Goal: Task Accomplishment & Management: Manage account settings

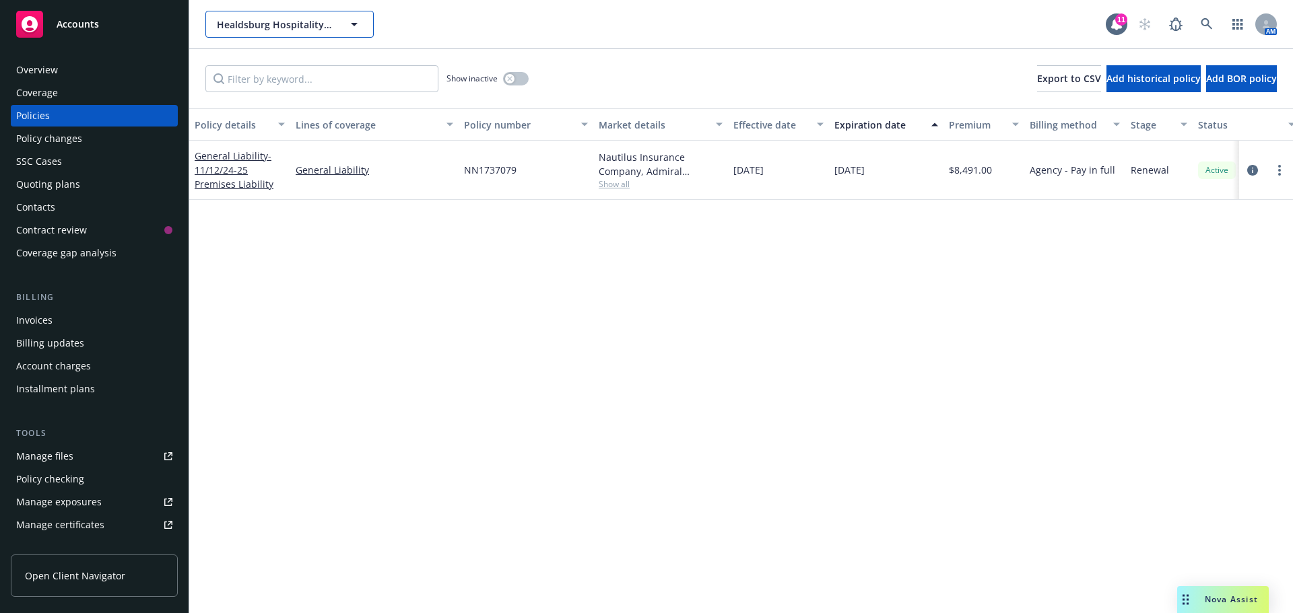
click at [265, 21] on span "Healdsburg Hospitality Group LLC" at bounding box center [275, 25] width 116 height 14
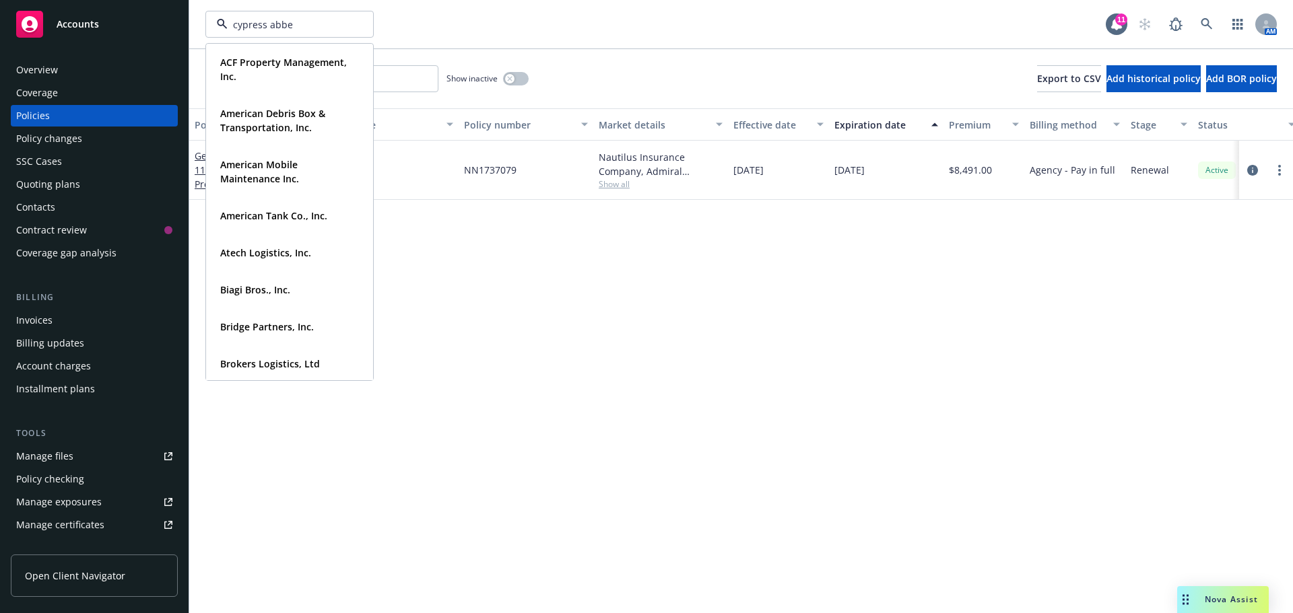
type input "cypress abbey"
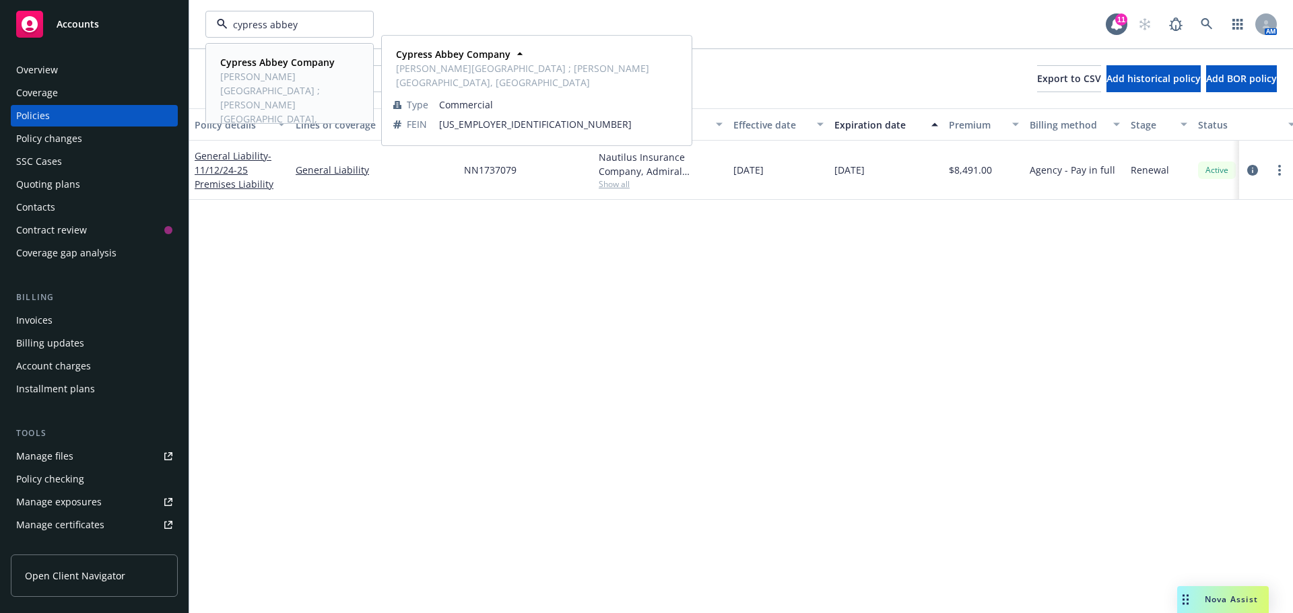
click at [313, 77] on span "[PERSON_NAME][GEOGRAPHIC_DATA] ; [PERSON_NAME][GEOGRAPHIC_DATA], [GEOGRAPHIC_DA…" at bounding box center [288, 104] width 136 height 71
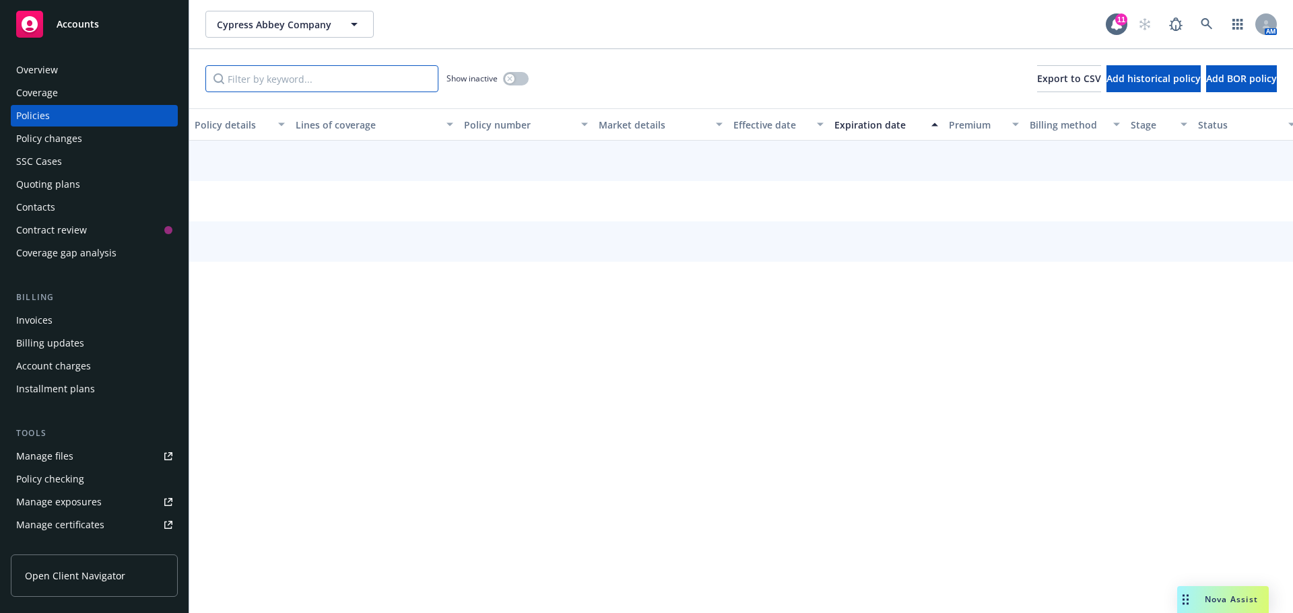
click at [242, 79] on input "Filter by keyword..." at bounding box center [321, 78] width 233 height 27
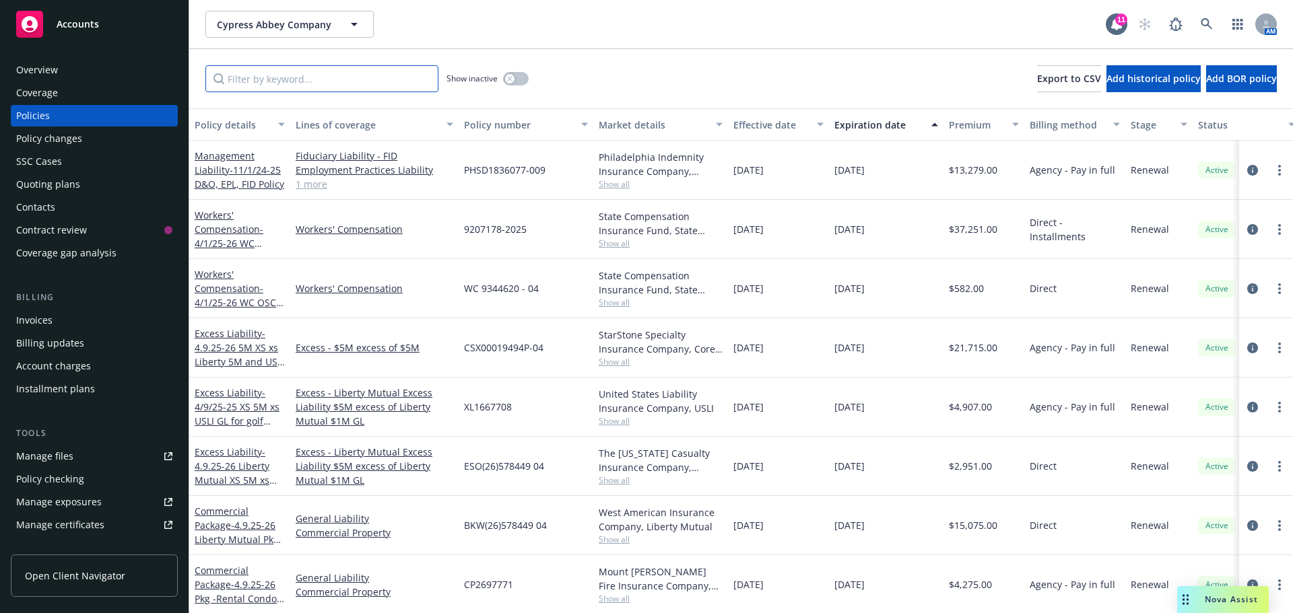
paste input "25LAP753186"
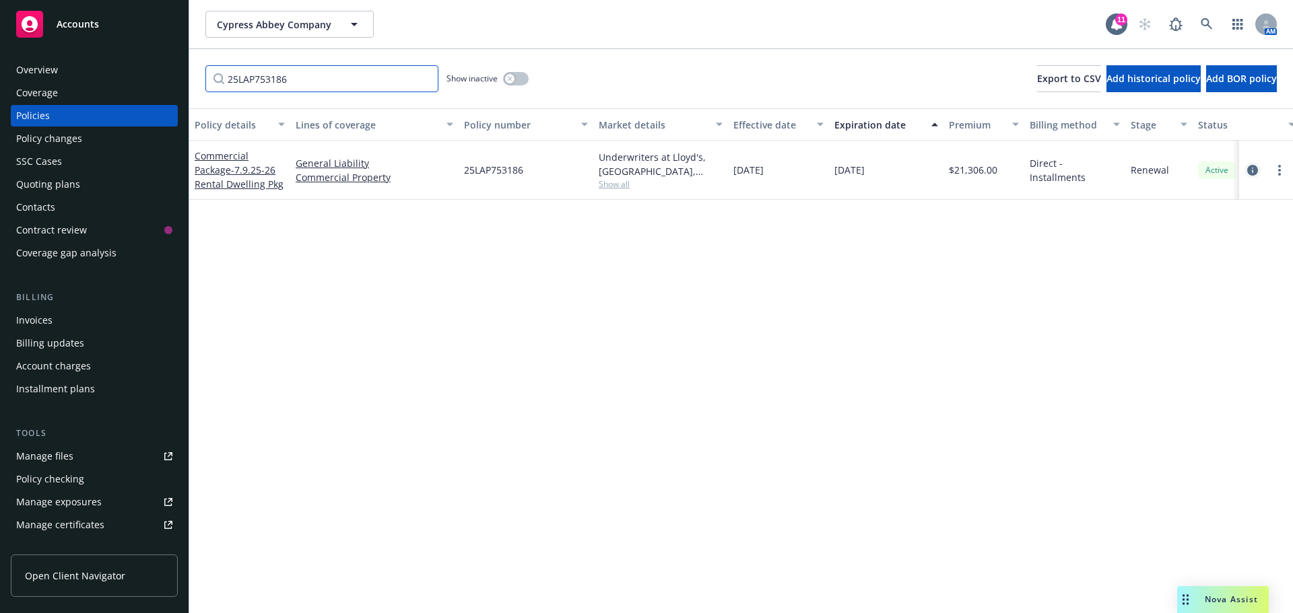
type input "25LAP753186"
click at [1255, 172] on icon "circleInformation" at bounding box center [1252, 170] width 11 height 11
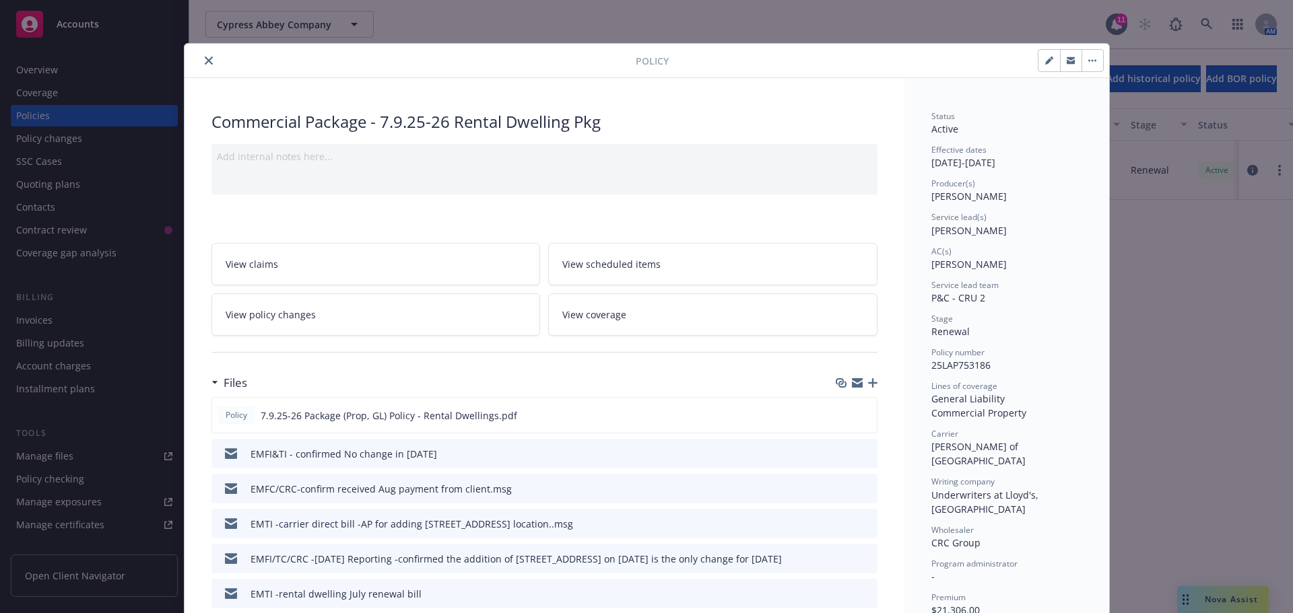
click at [205, 61] on icon "close" at bounding box center [209, 61] width 8 height 8
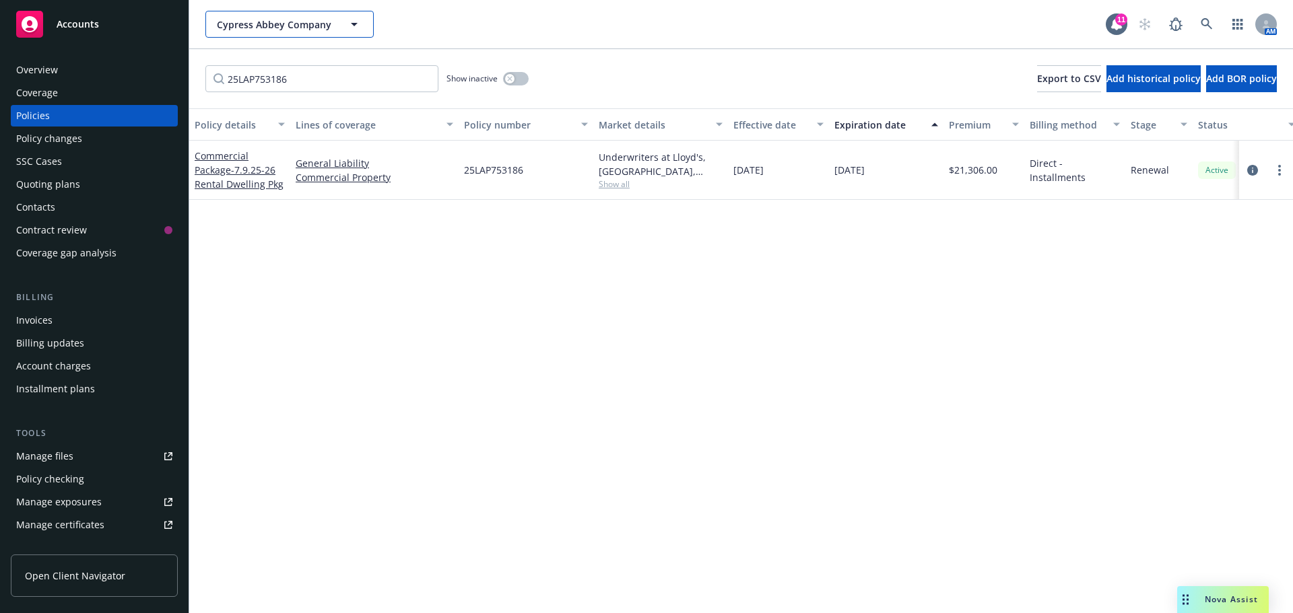
click at [250, 25] on span "Cypress Abbey Company" at bounding box center [275, 25] width 116 height 14
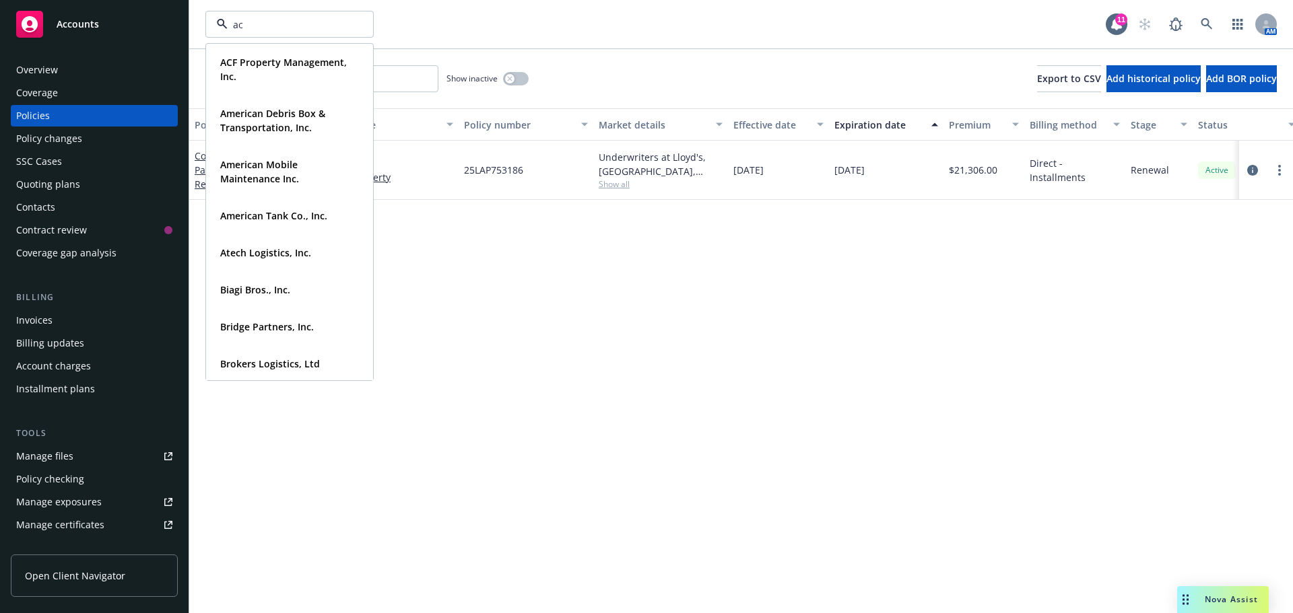
type input "acf"
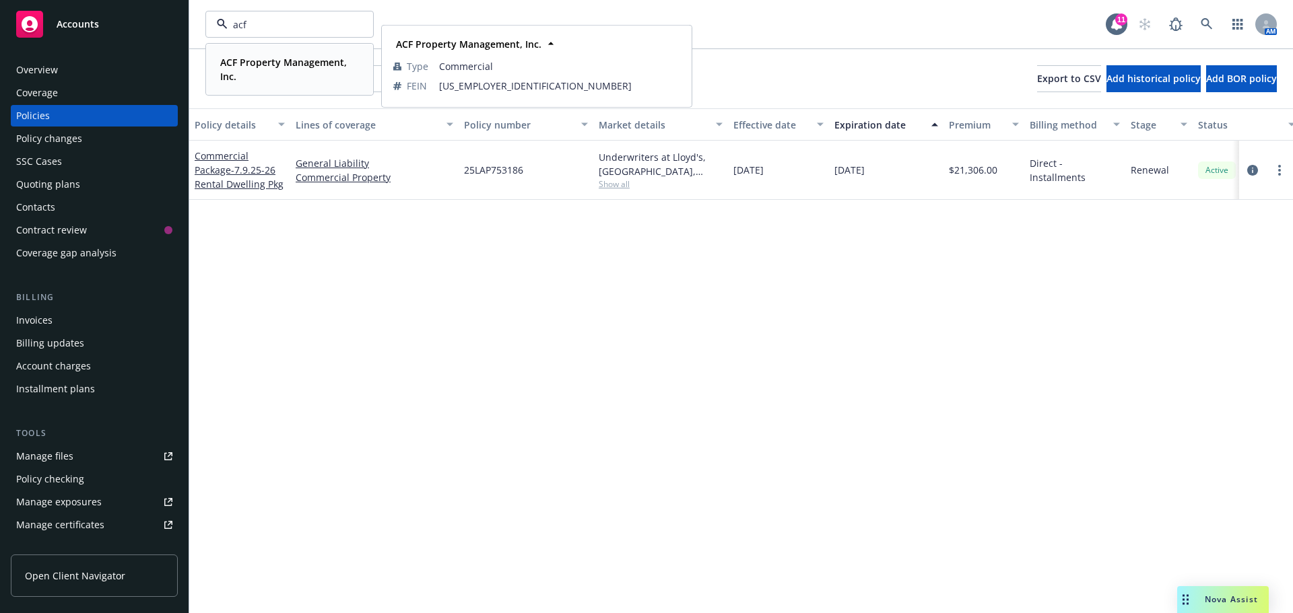
click at [256, 73] on span "ACF Property Management, Inc." at bounding box center [288, 69] width 136 height 28
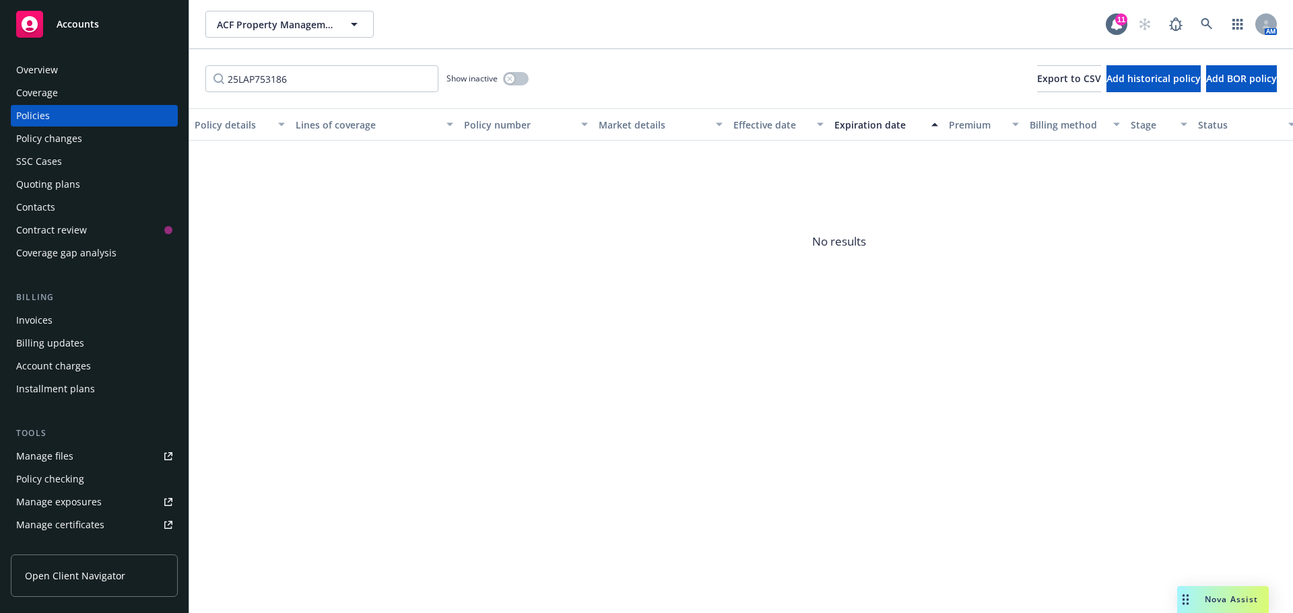
click at [41, 459] on div "Manage files" at bounding box center [44, 457] width 57 height 22
click at [261, 24] on span "ACF Property Management, Inc." at bounding box center [275, 25] width 116 height 14
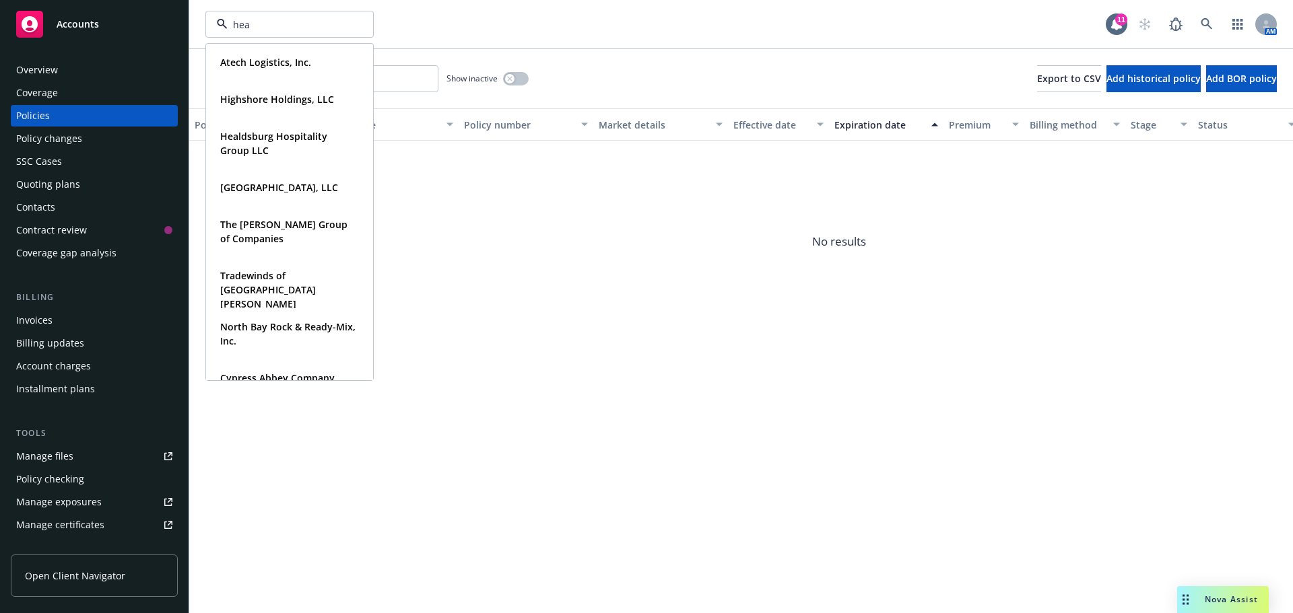
type input "heal"
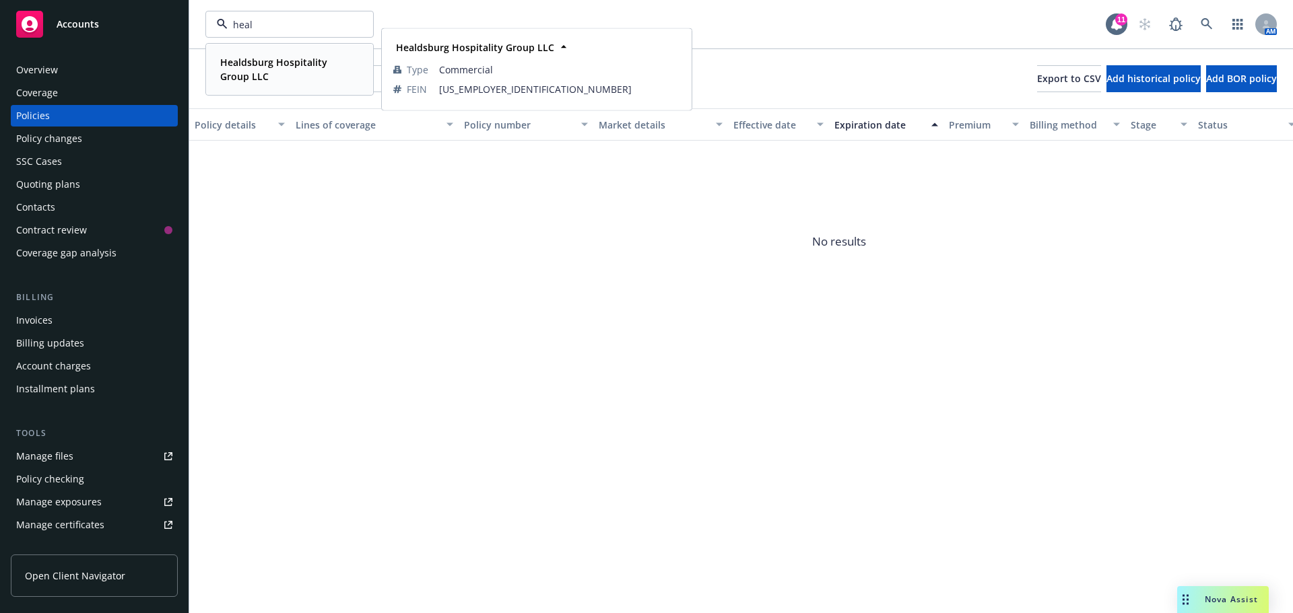
click at [266, 71] on span "Healdsburg Hospitality Group LLC" at bounding box center [288, 69] width 136 height 28
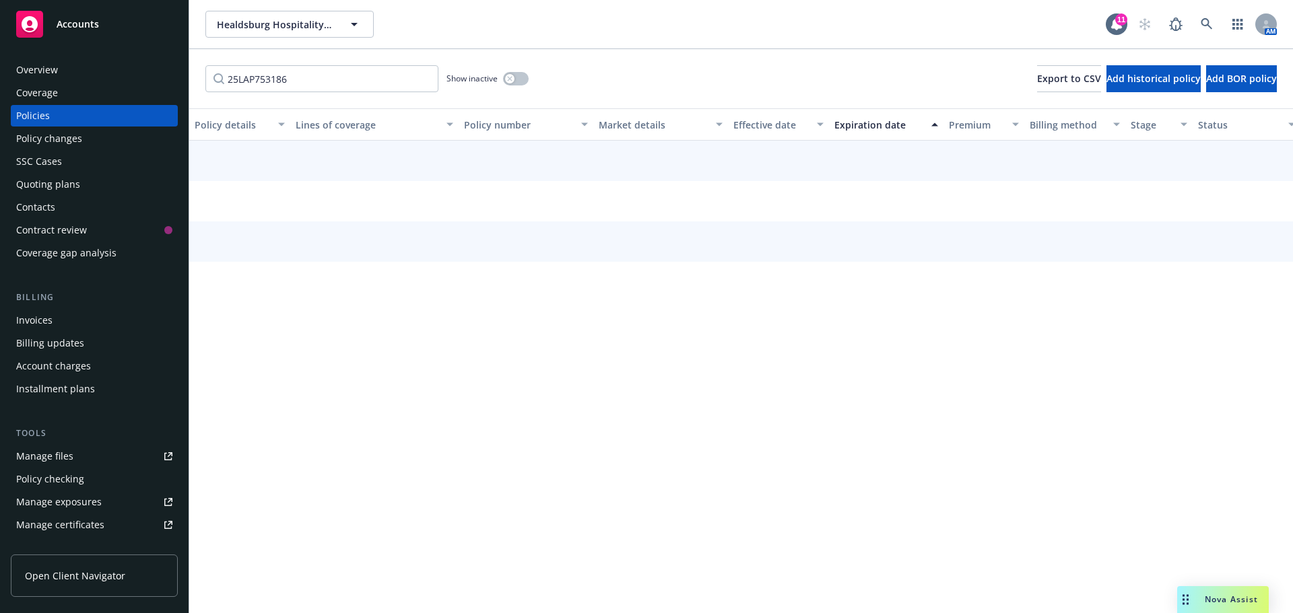
click at [67, 184] on div "Quoting plans" at bounding box center [48, 185] width 64 height 22
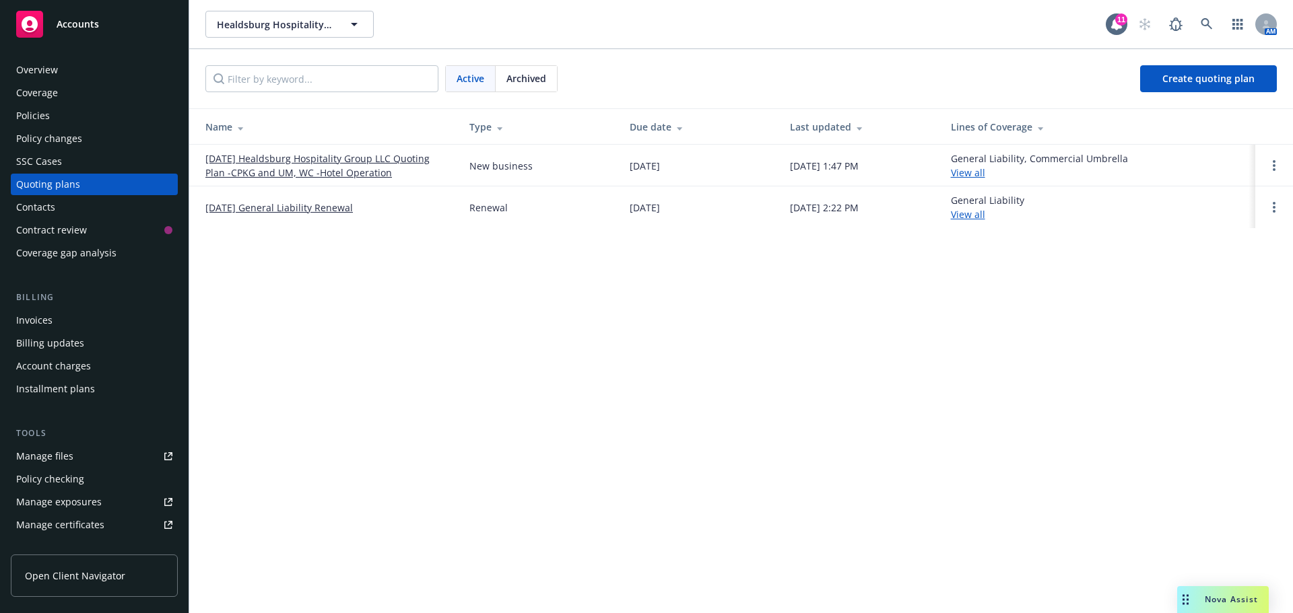
click at [261, 207] on link "11/12/25 General Liability Renewal" at bounding box center [278, 208] width 147 height 14
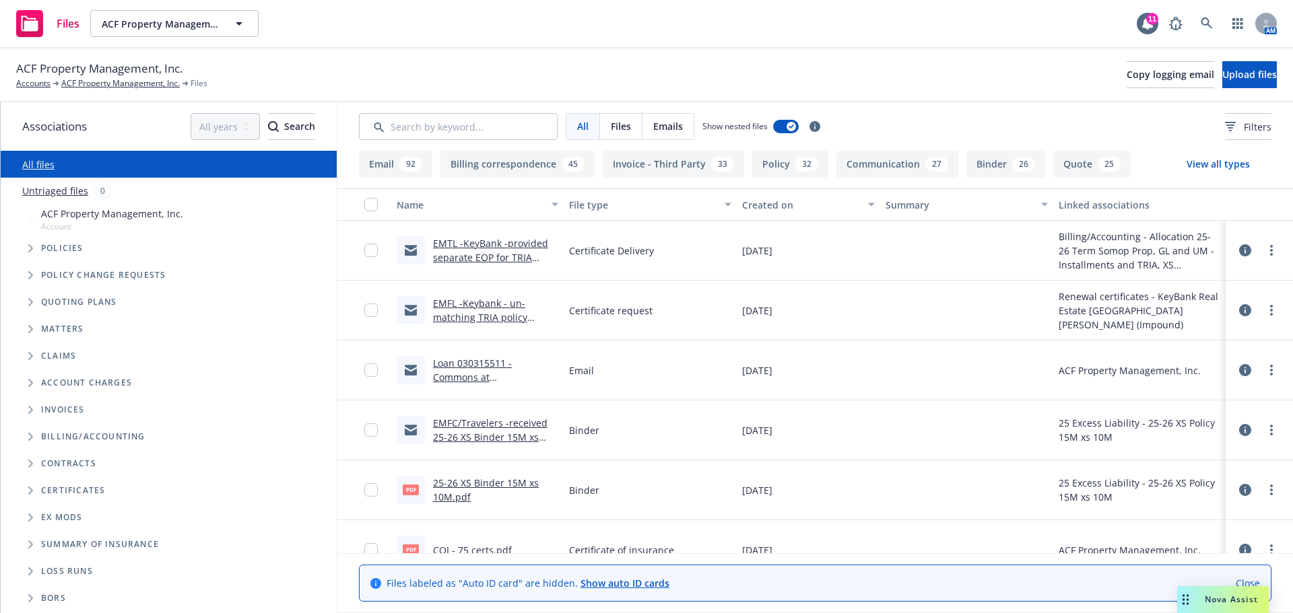
click at [31, 436] on icon "Folder Tree Example" at bounding box center [30, 437] width 5 height 8
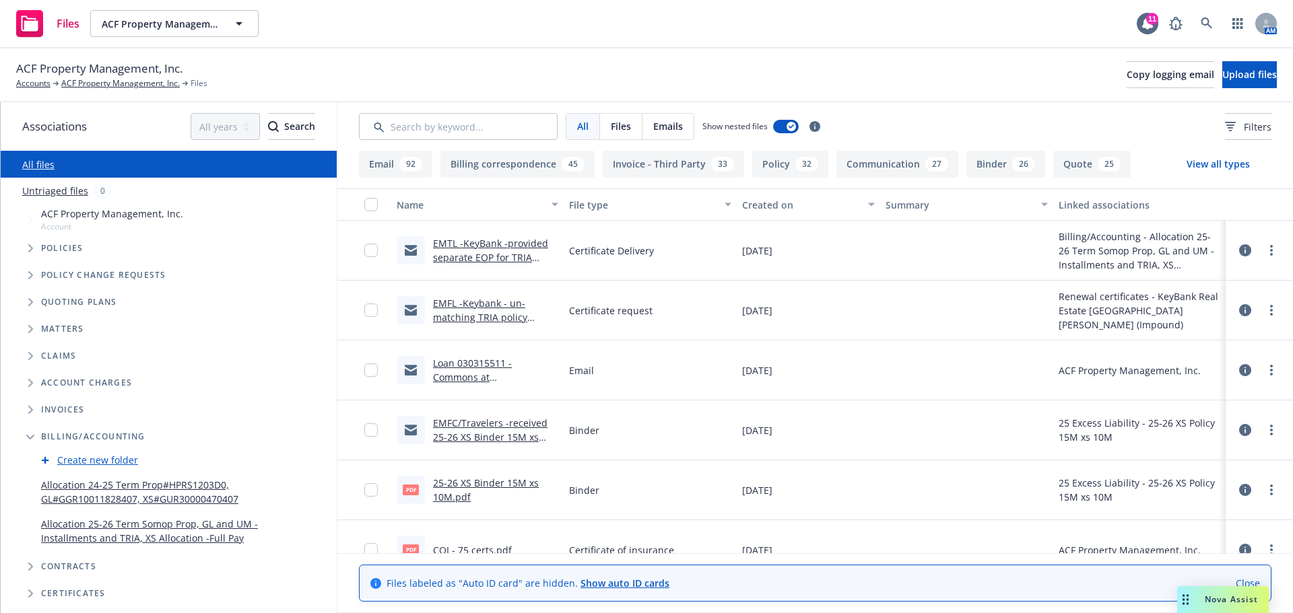
click at [103, 535] on link "Allocation 25-26 Term Somop Prop, GL and UM -Installments and TRIA, XS Allocati…" at bounding box center [156, 531] width 231 height 28
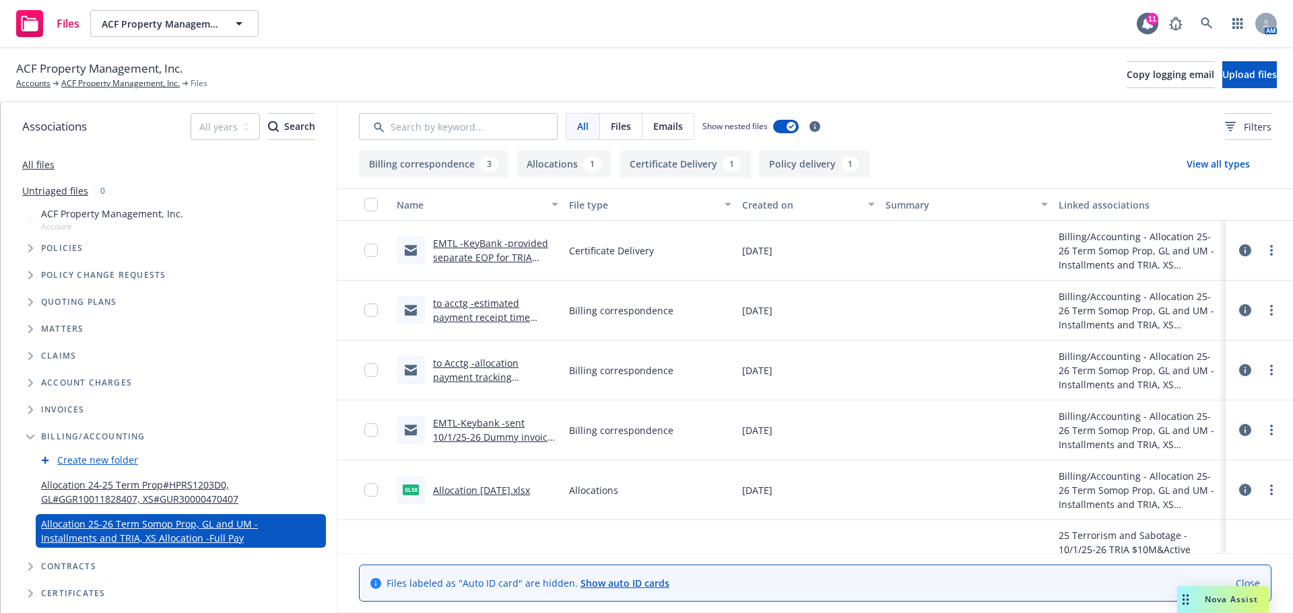
click at [1239, 251] on icon at bounding box center [1245, 250] width 12 height 12
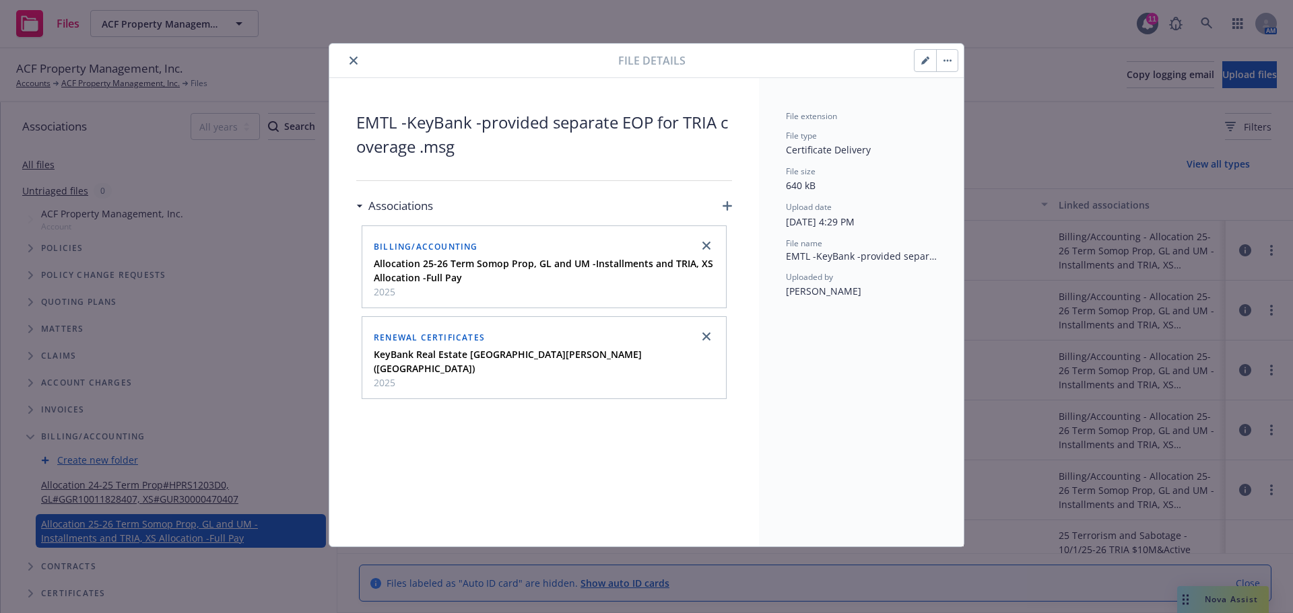
click at [354, 60] on icon "close" at bounding box center [353, 61] width 8 height 8
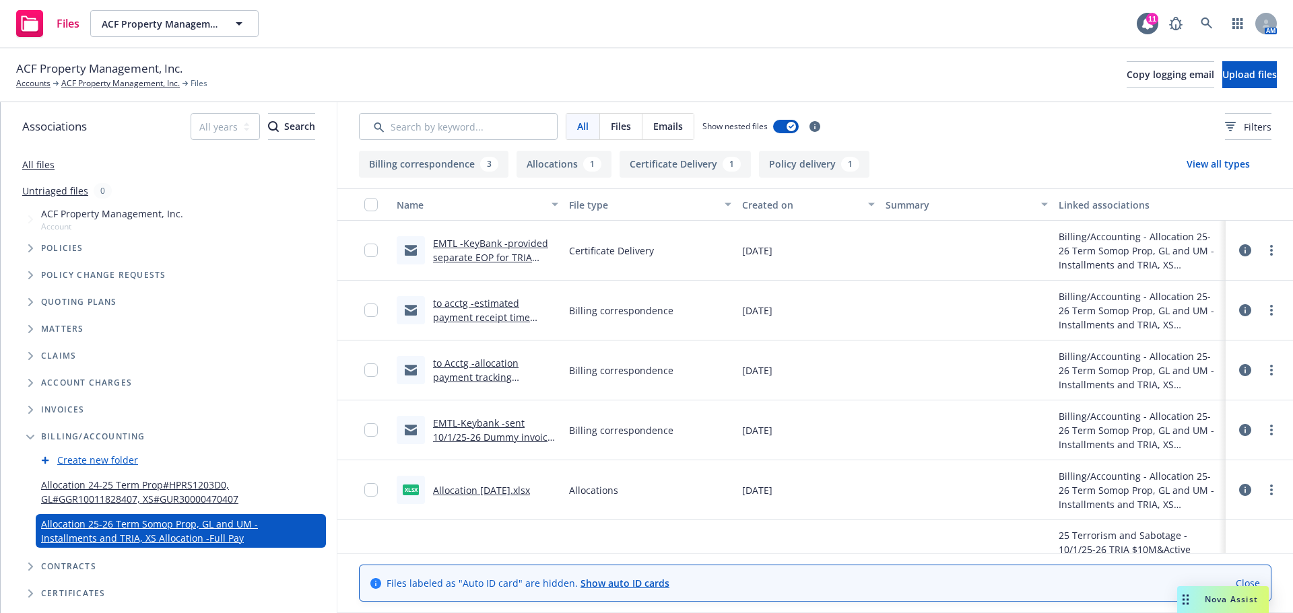
click at [494, 242] on link "EMTL -KeyBank -provided separate EOP for TRIA coverage .msg" at bounding box center [490, 257] width 115 height 41
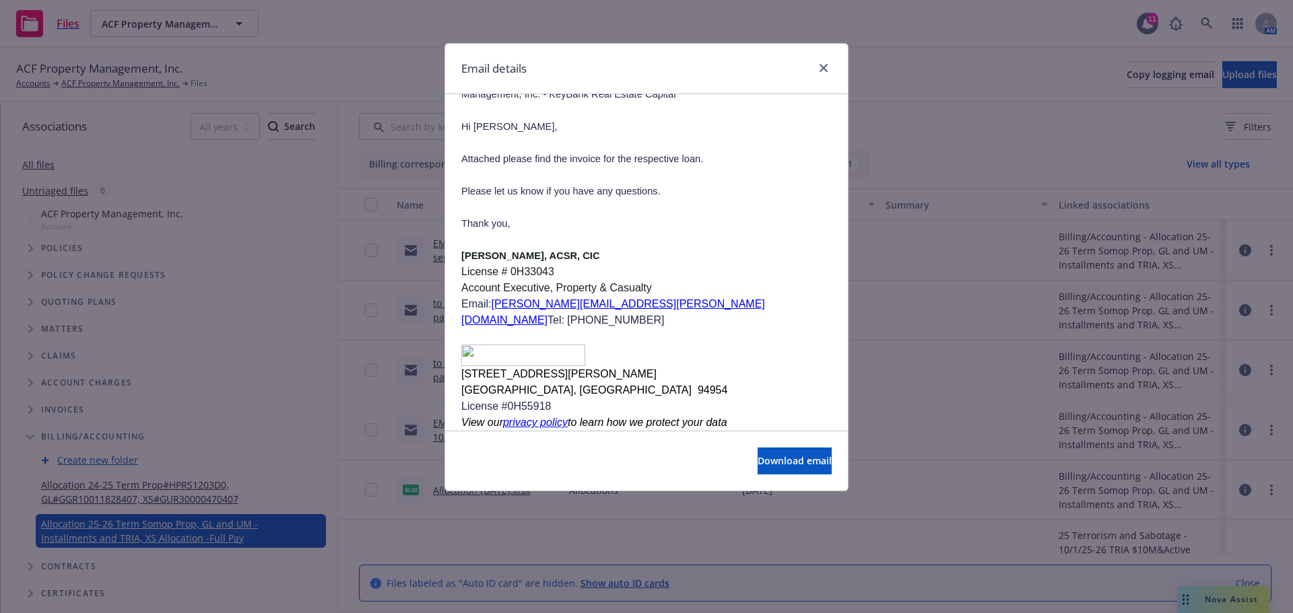
scroll to position [871, 0]
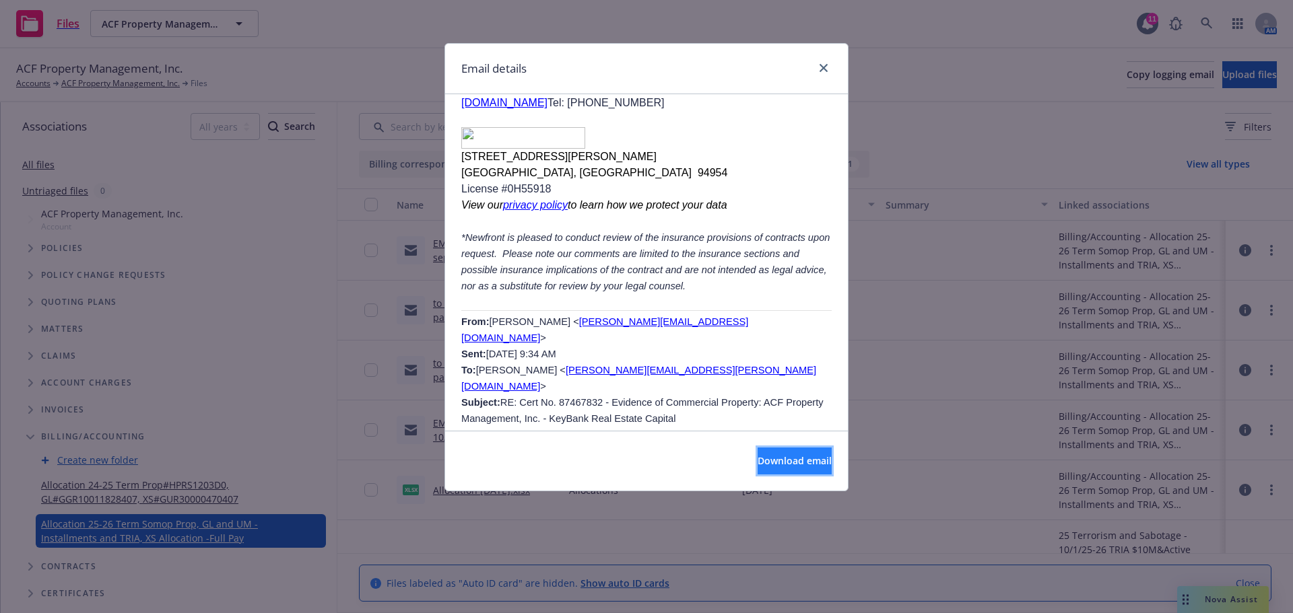
click at [782, 464] on span "Download email" at bounding box center [795, 461] width 74 height 13
drag, startPoint x: 819, startPoint y: 67, endPoint x: 964, endPoint y: 0, distance: 159.4
click at [820, 67] on link "close" at bounding box center [823, 68] width 16 height 16
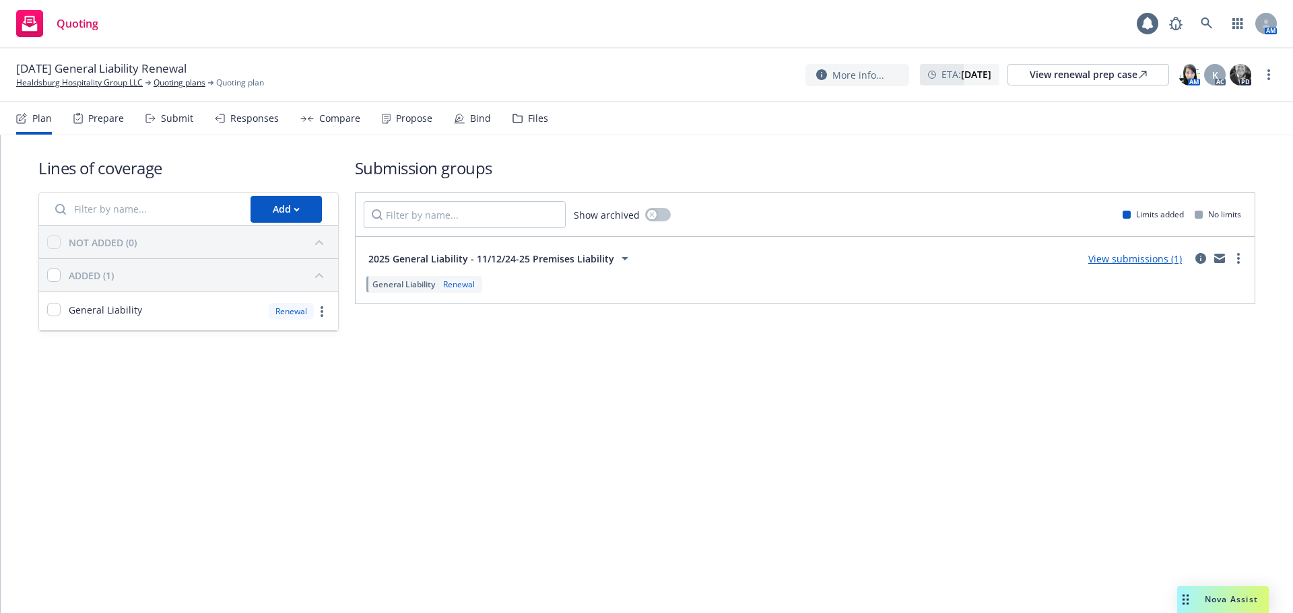
click at [533, 121] on div "Files" at bounding box center [538, 118] width 20 height 11
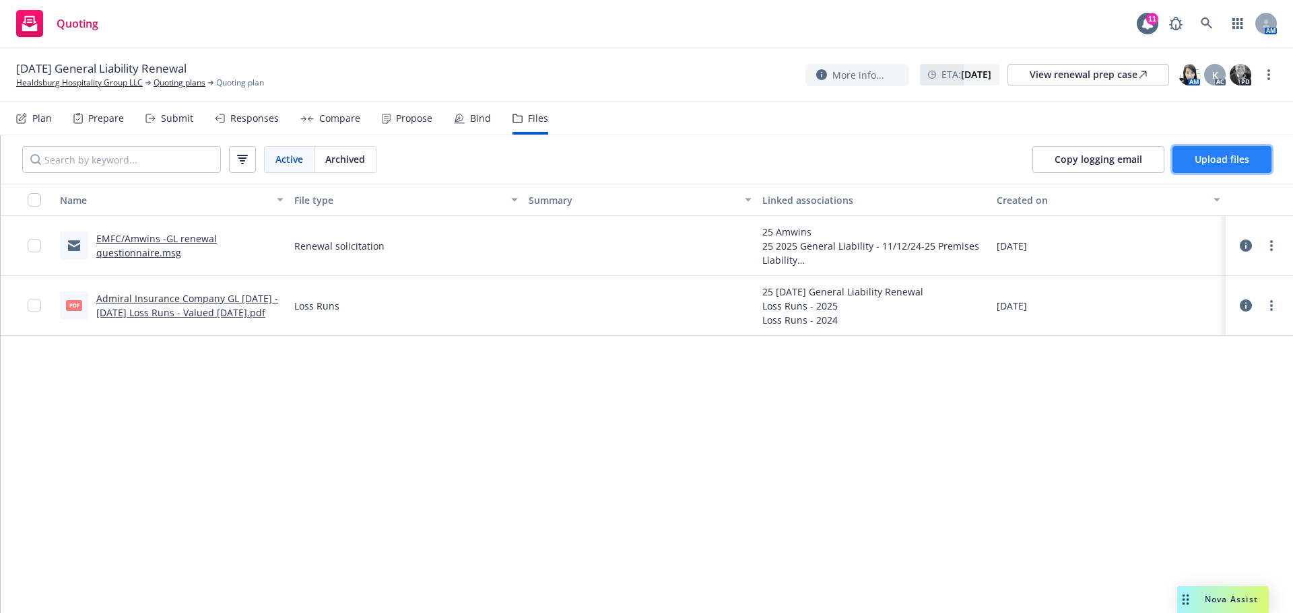
click at [1207, 152] on button "Upload files" at bounding box center [1221, 159] width 99 height 27
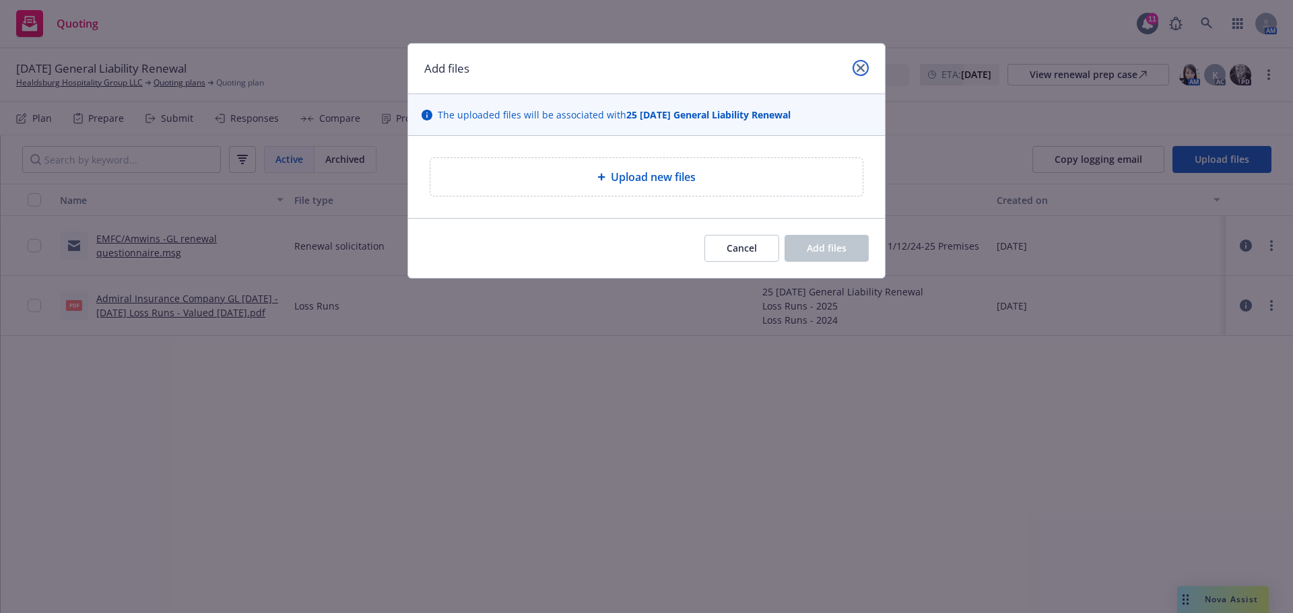
click at [855, 71] on link "close" at bounding box center [861, 68] width 16 height 16
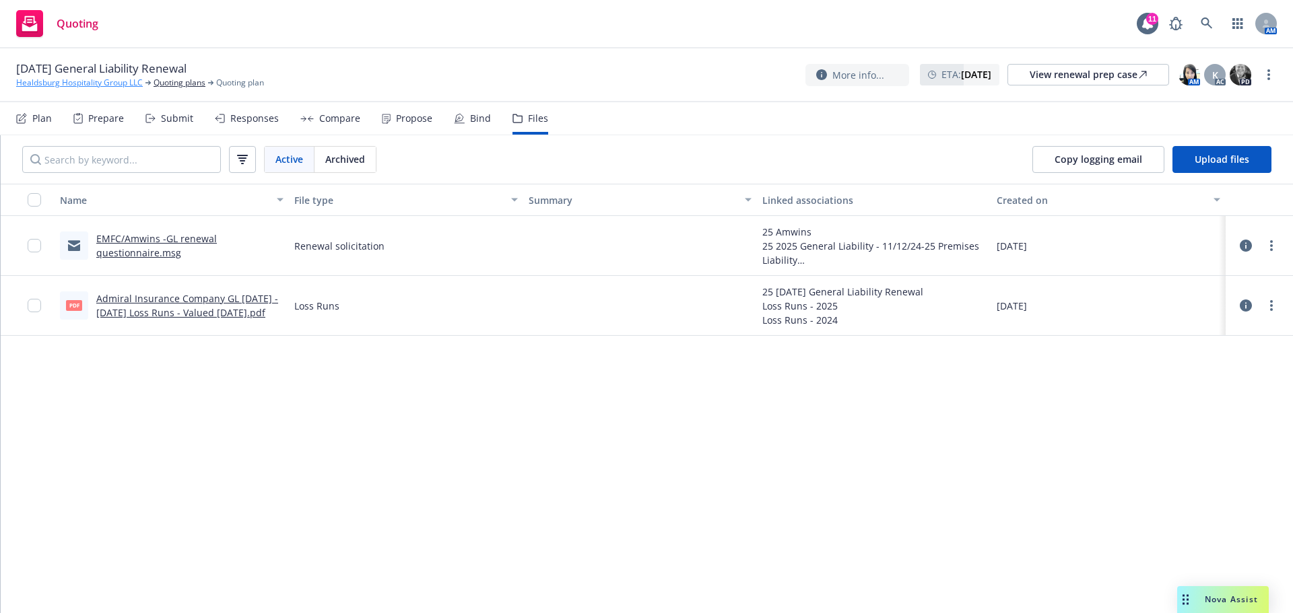
click at [59, 85] on link "Healdsburg Hospitality Group LLC" at bounding box center [79, 83] width 127 height 12
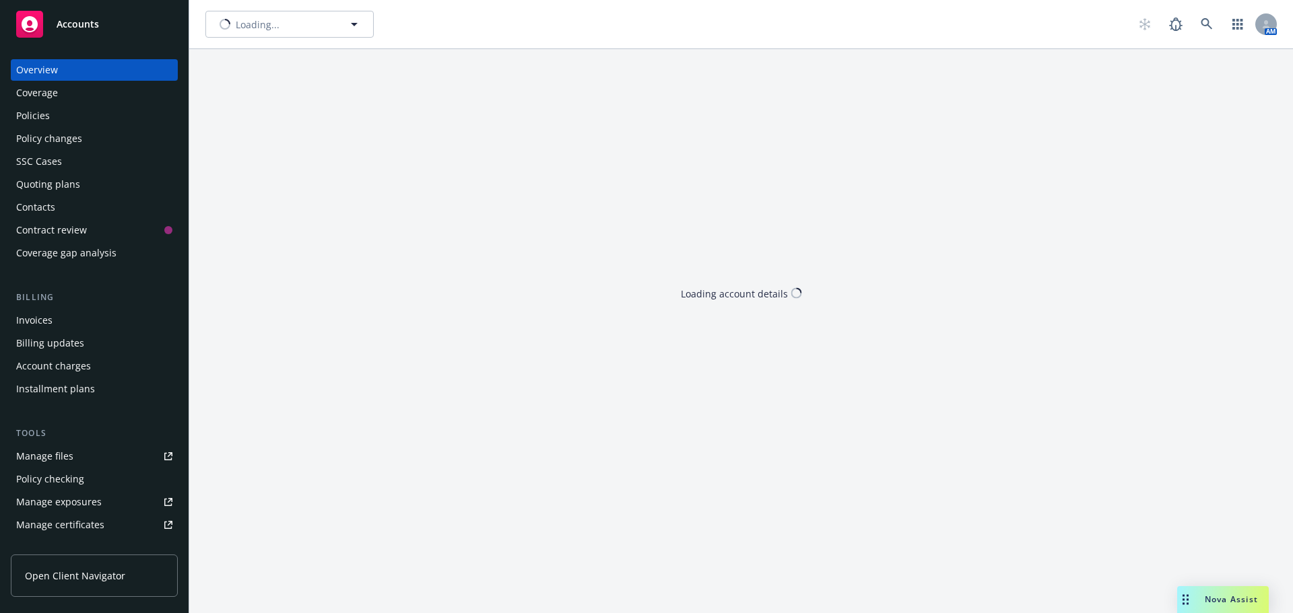
type input "Healdsburg Hospitality Group LLC"
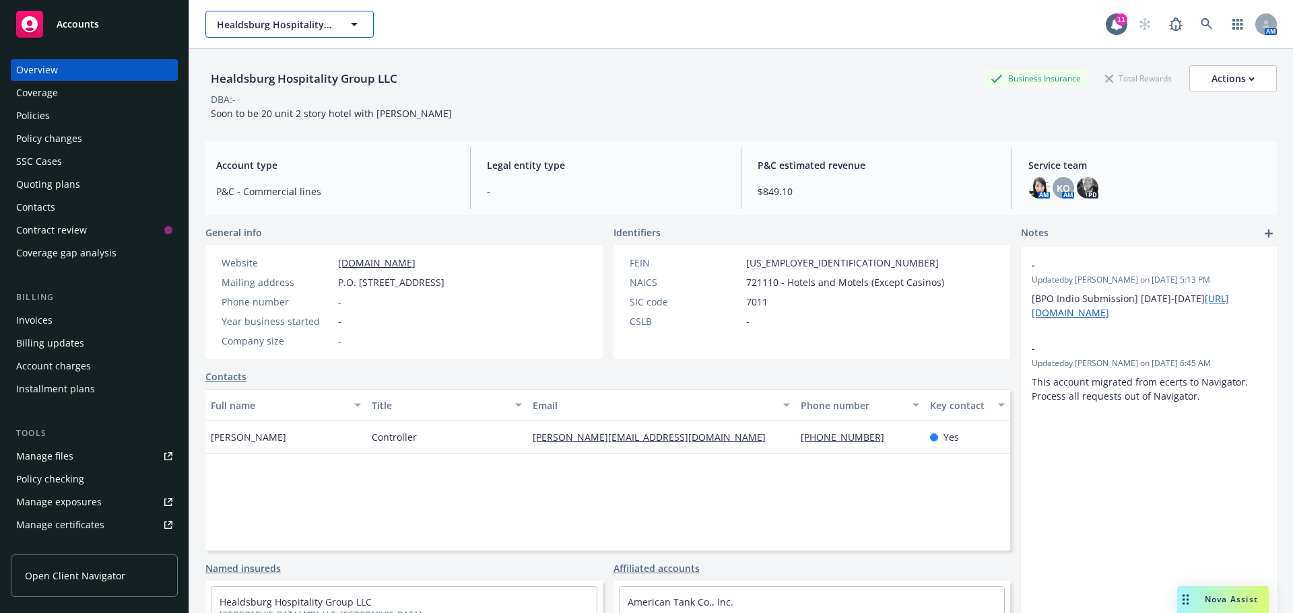
click at [286, 34] on button "Healdsburg Hospitality Group LLC" at bounding box center [289, 24] width 168 height 27
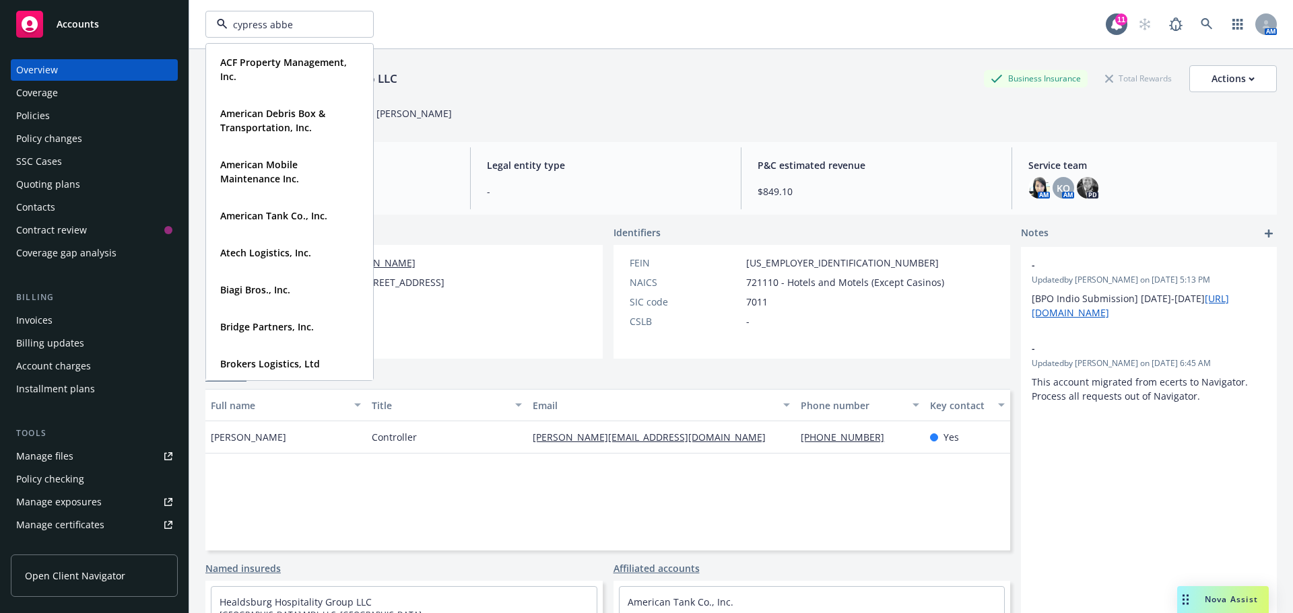
type input "cypress abbey"
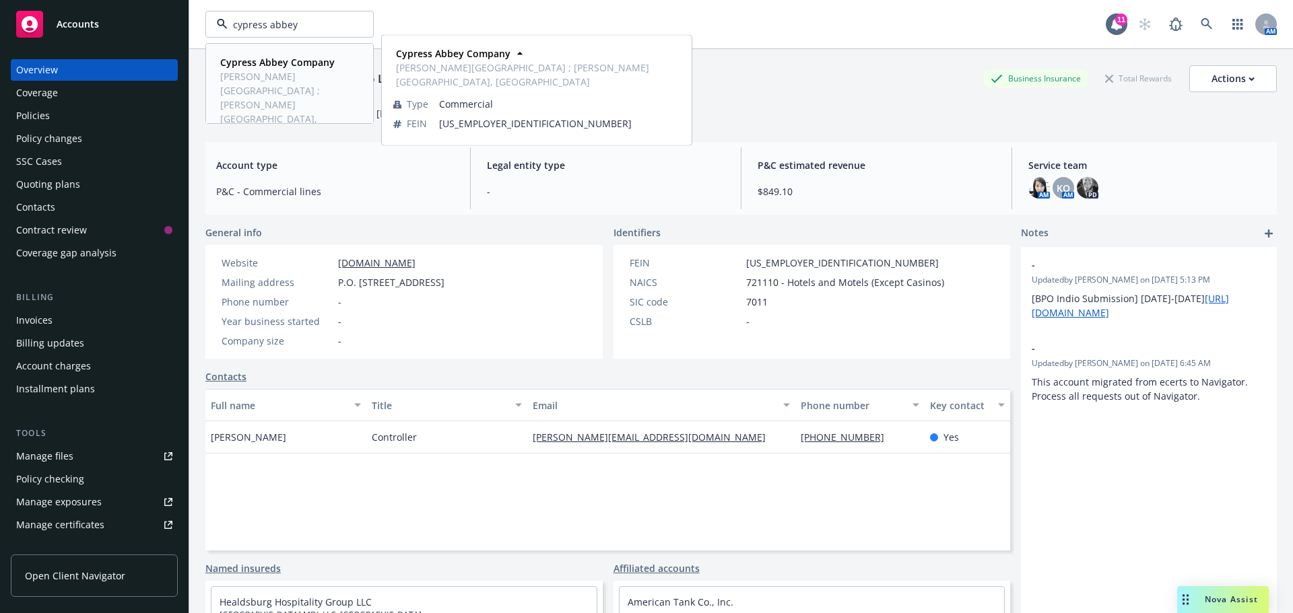
click at [239, 76] on span "Atwood Ranch ; Atwood Quater Horses, Cypress Golf Course" at bounding box center [288, 104] width 136 height 71
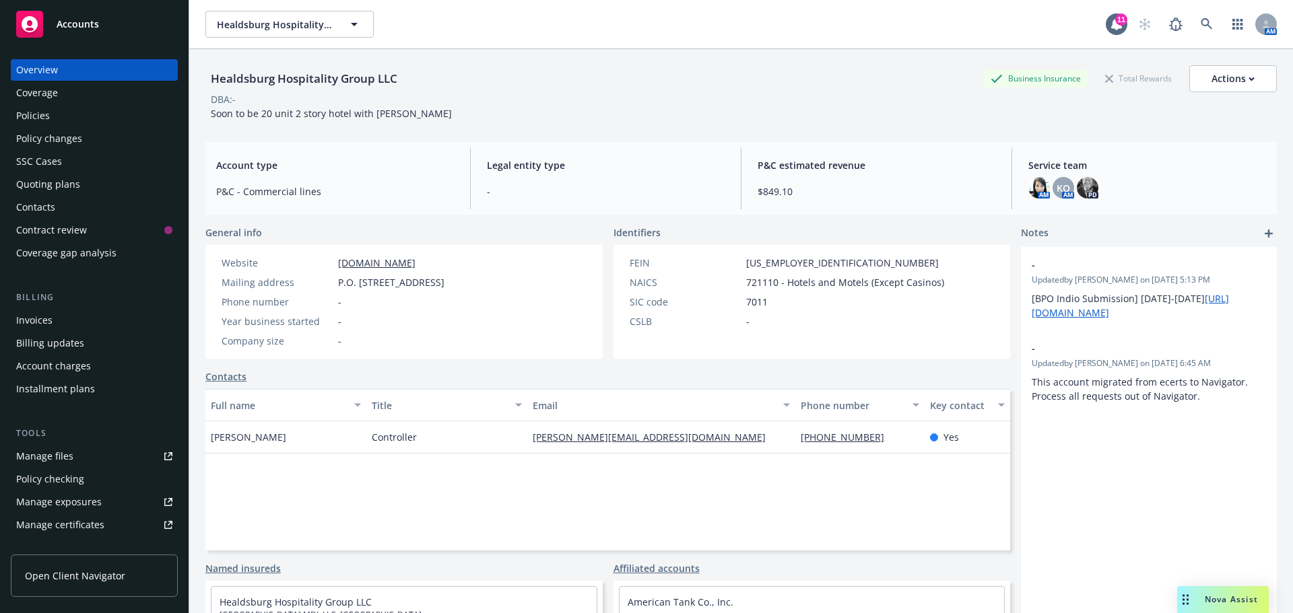
click at [40, 318] on div "Invoices" at bounding box center [34, 321] width 36 height 22
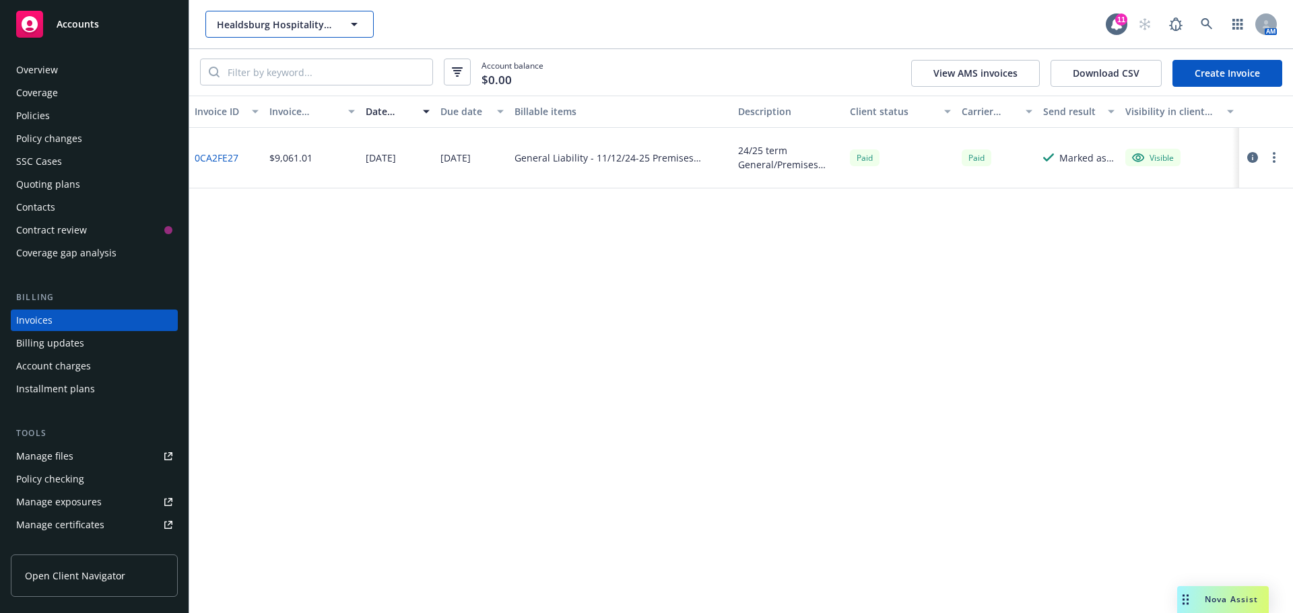
click at [254, 24] on span "Healdsburg Hospitality Group LLC" at bounding box center [275, 25] width 116 height 14
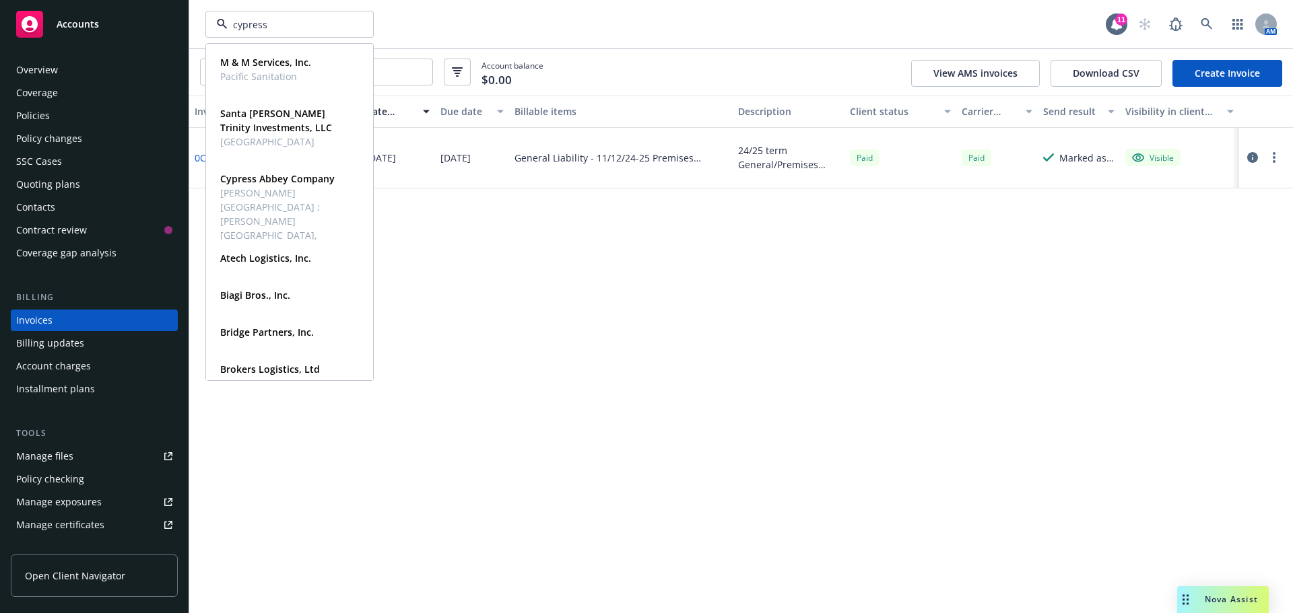
type input "cypress a"
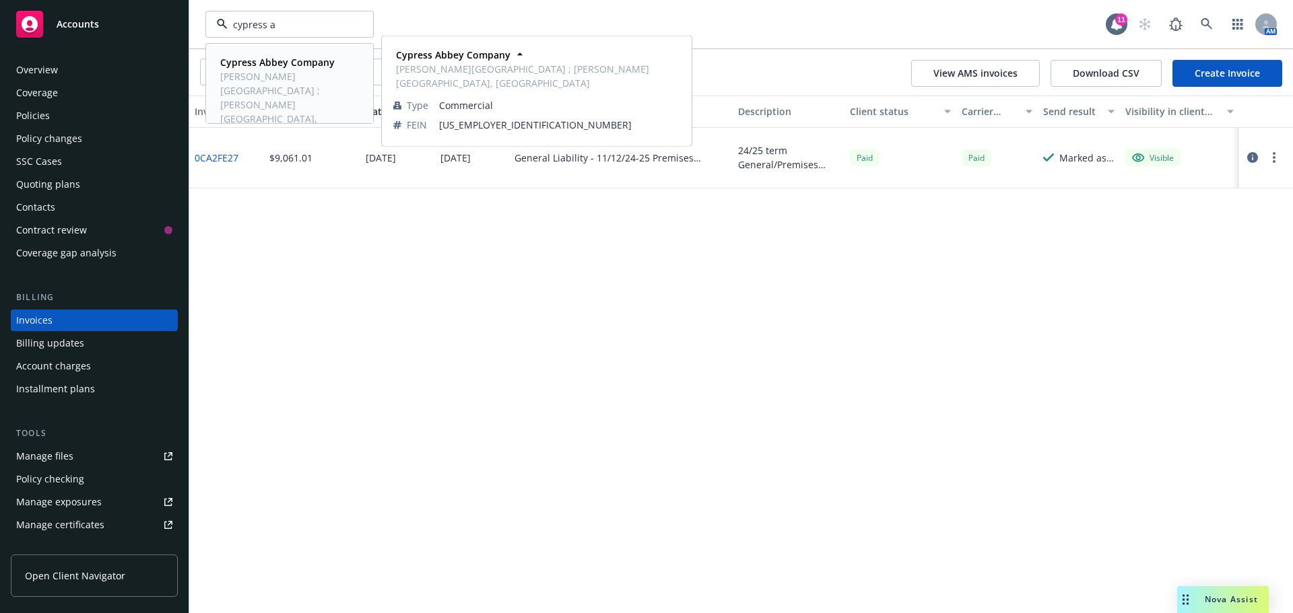
click at [283, 83] on span "Atwood Ranch ; Atwood Quater Horses, Cypress Golf Course" at bounding box center [288, 104] width 136 height 71
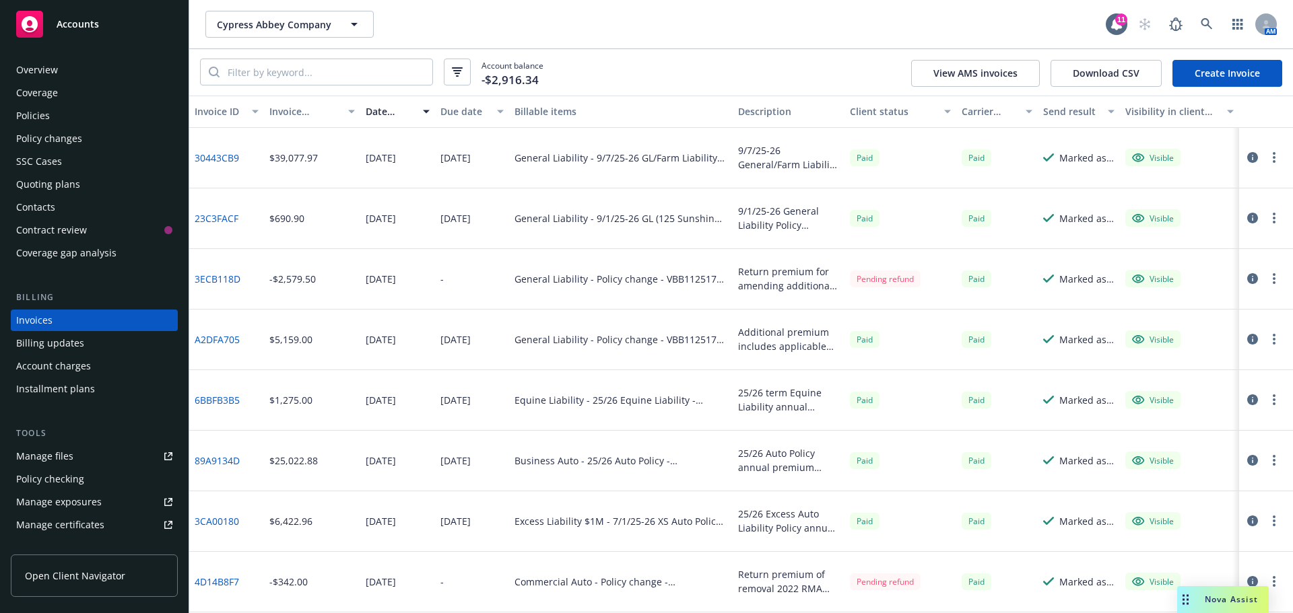
click at [1247, 221] on icon "button" at bounding box center [1252, 218] width 11 height 11
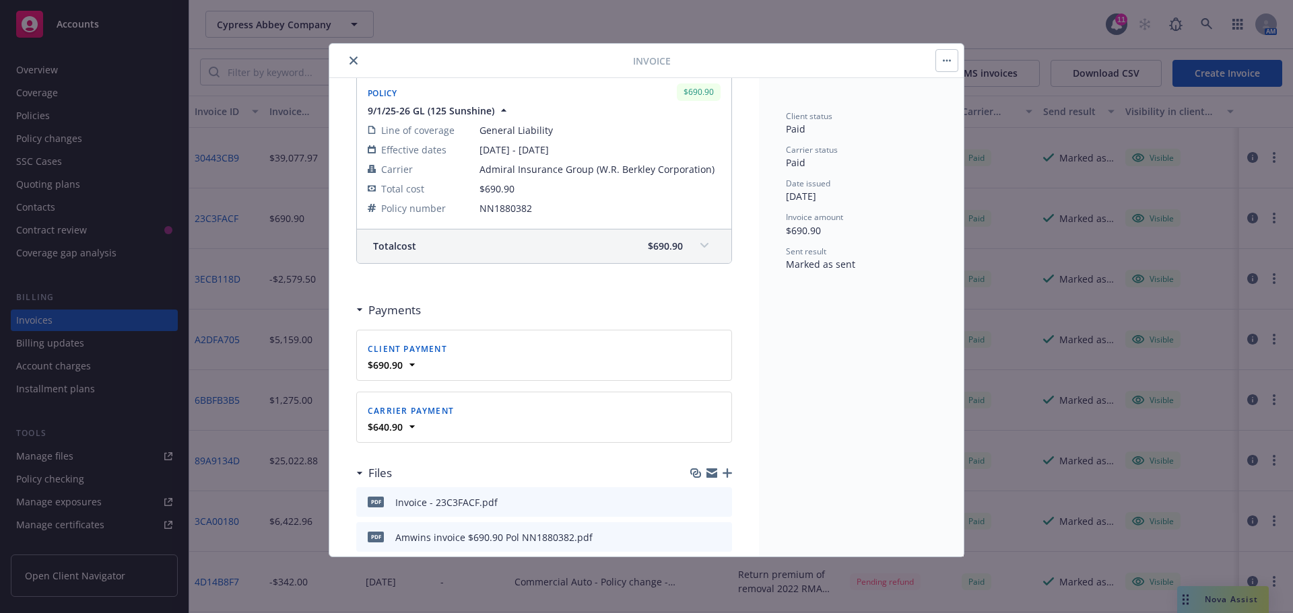
scroll to position [203, 0]
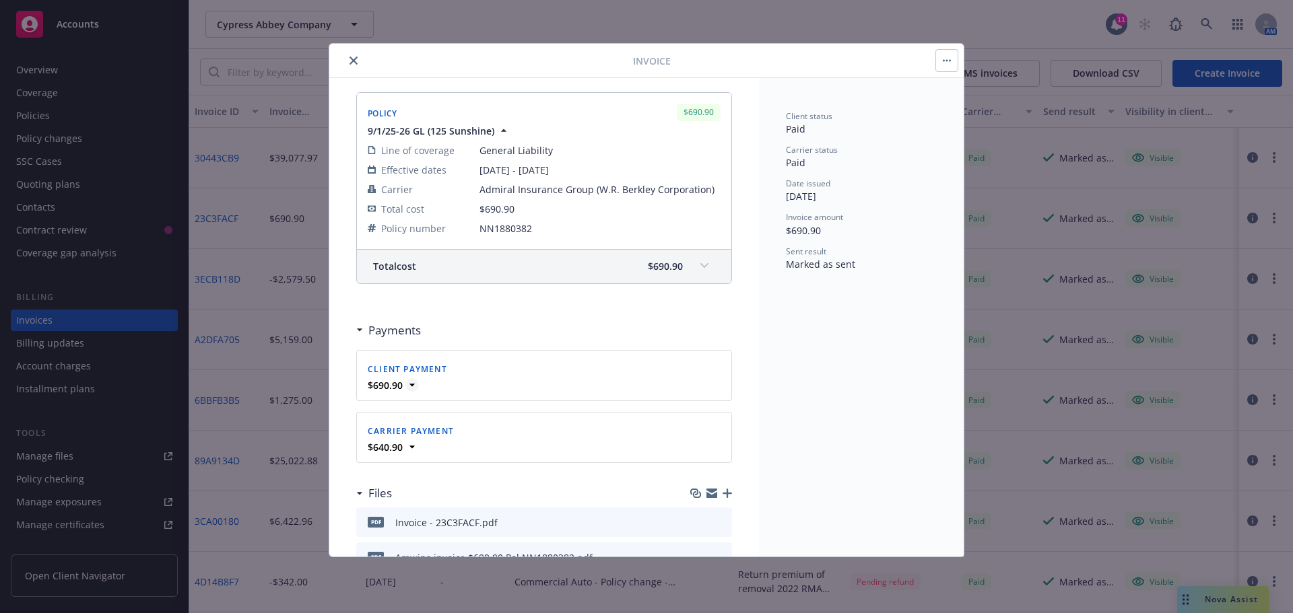
click at [413, 387] on icon at bounding box center [411, 384] width 13 height 13
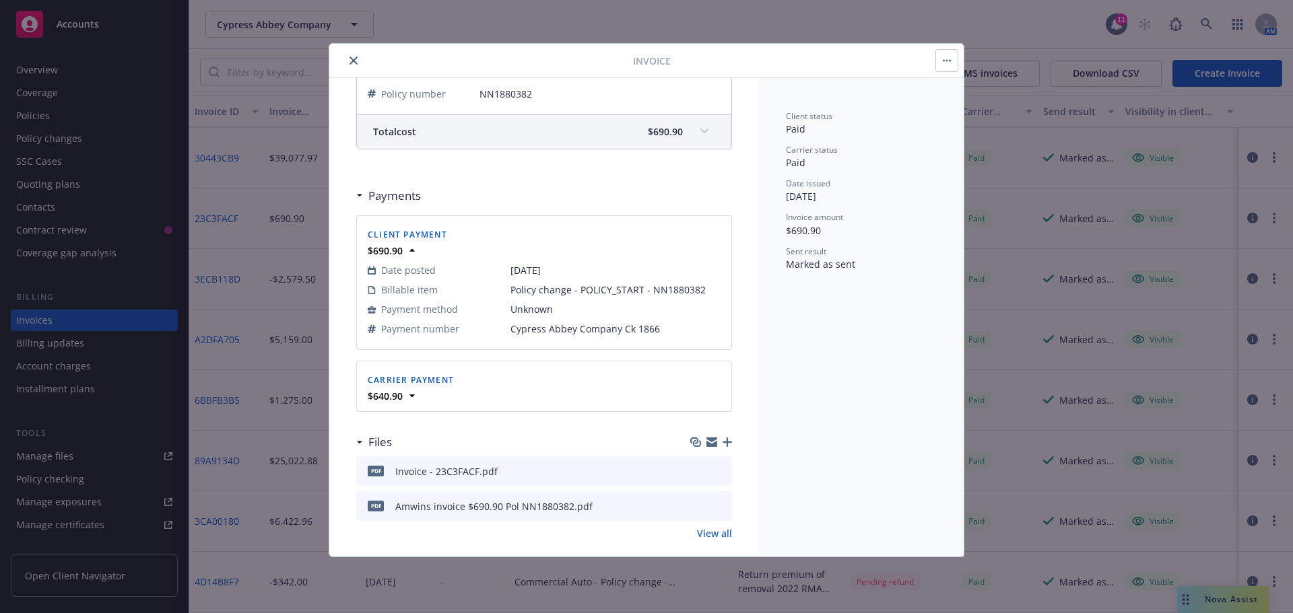
scroll to position [354, 0]
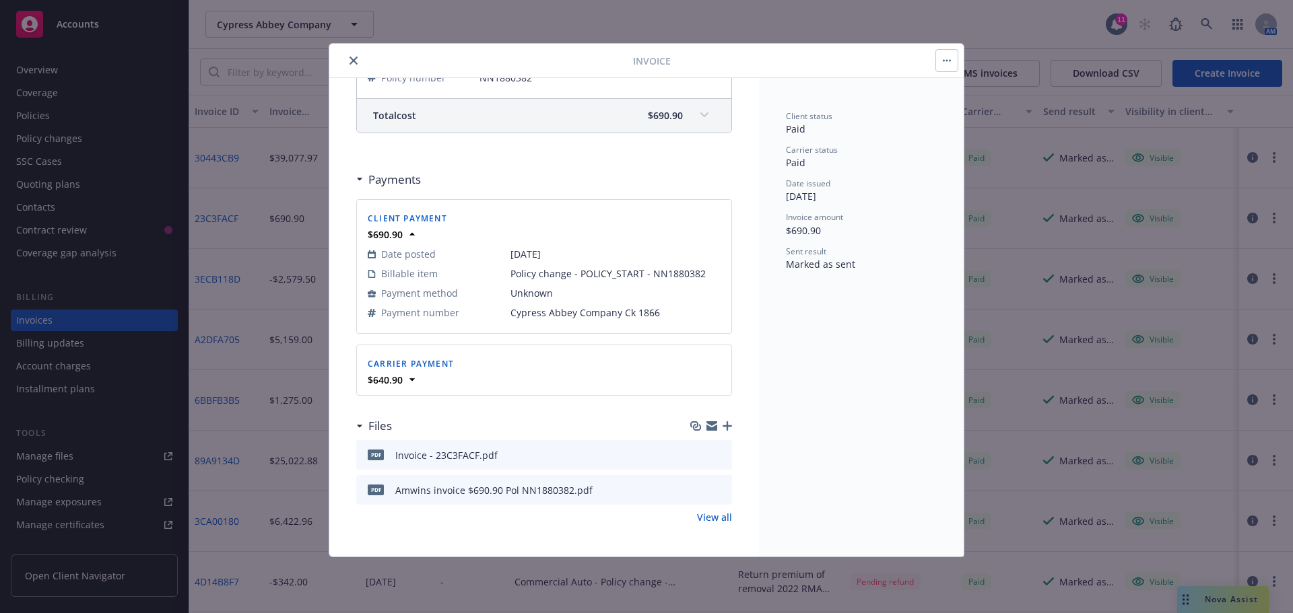
click at [346, 59] on button "close" at bounding box center [353, 61] width 16 height 16
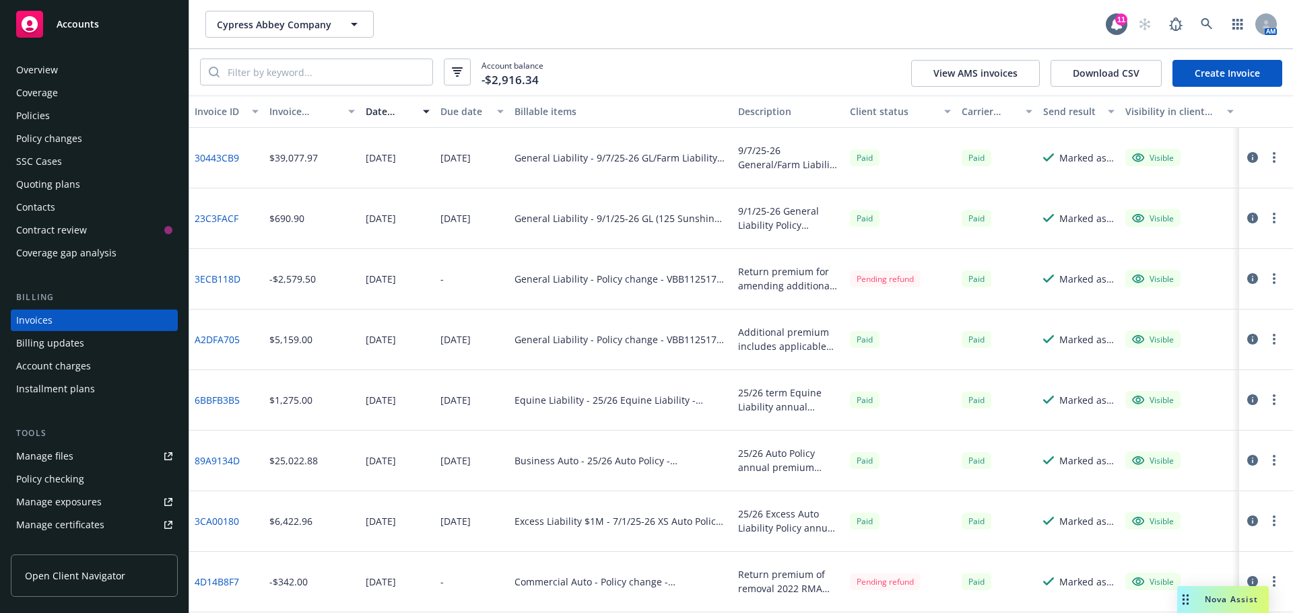
click at [225, 221] on link "23C3FACF" at bounding box center [217, 218] width 44 height 14
click at [280, 71] on input "search" at bounding box center [326, 72] width 213 height 26
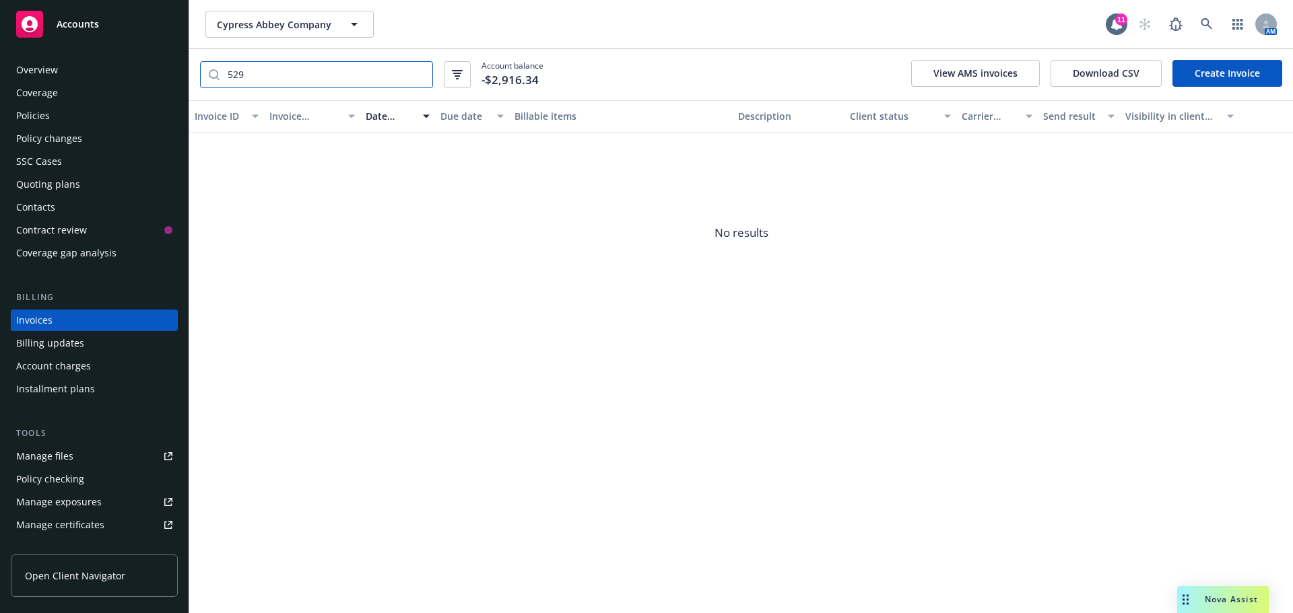
type input "529"
click at [32, 113] on div "Policies" at bounding box center [33, 116] width 34 height 22
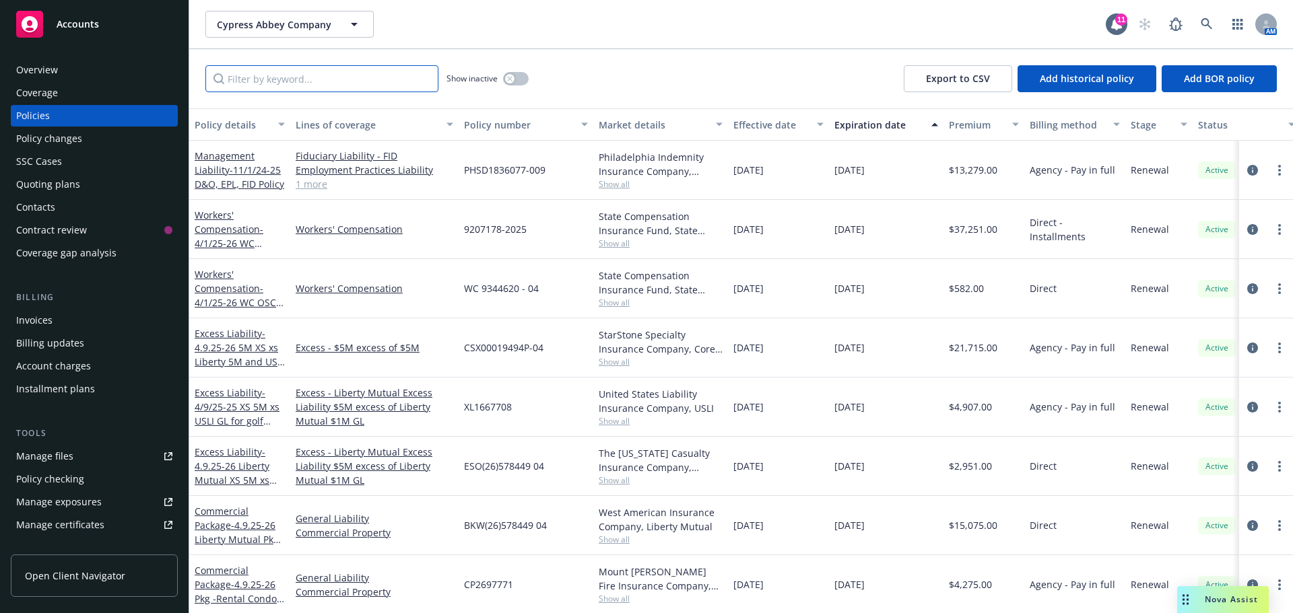
click at [308, 84] on input "Filter by keyword..." at bounding box center [321, 78] width 233 height 27
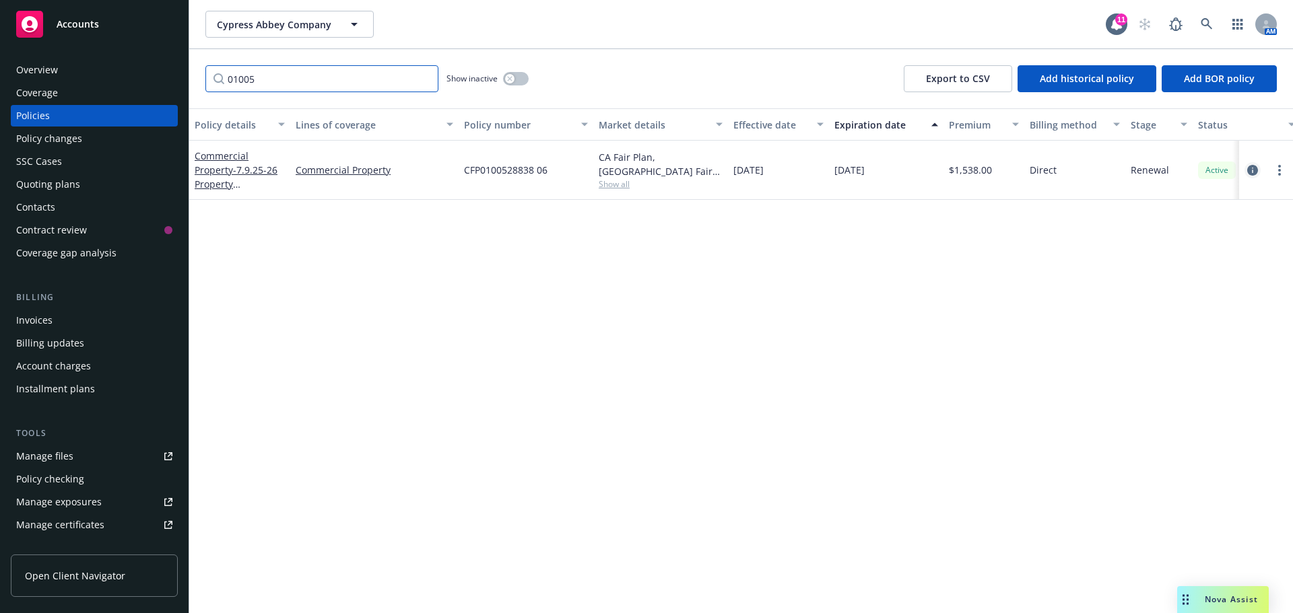
type input "01005"
click at [1253, 174] on icon "circleInformation" at bounding box center [1252, 170] width 11 height 11
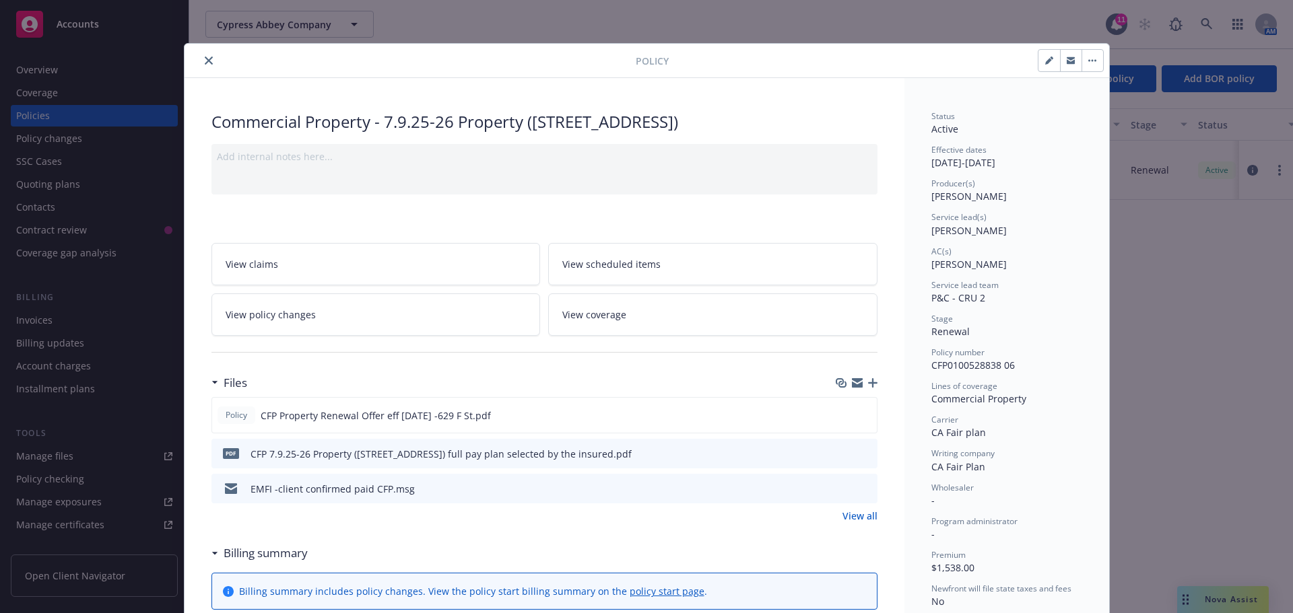
click at [205, 63] on icon "close" at bounding box center [209, 61] width 8 height 8
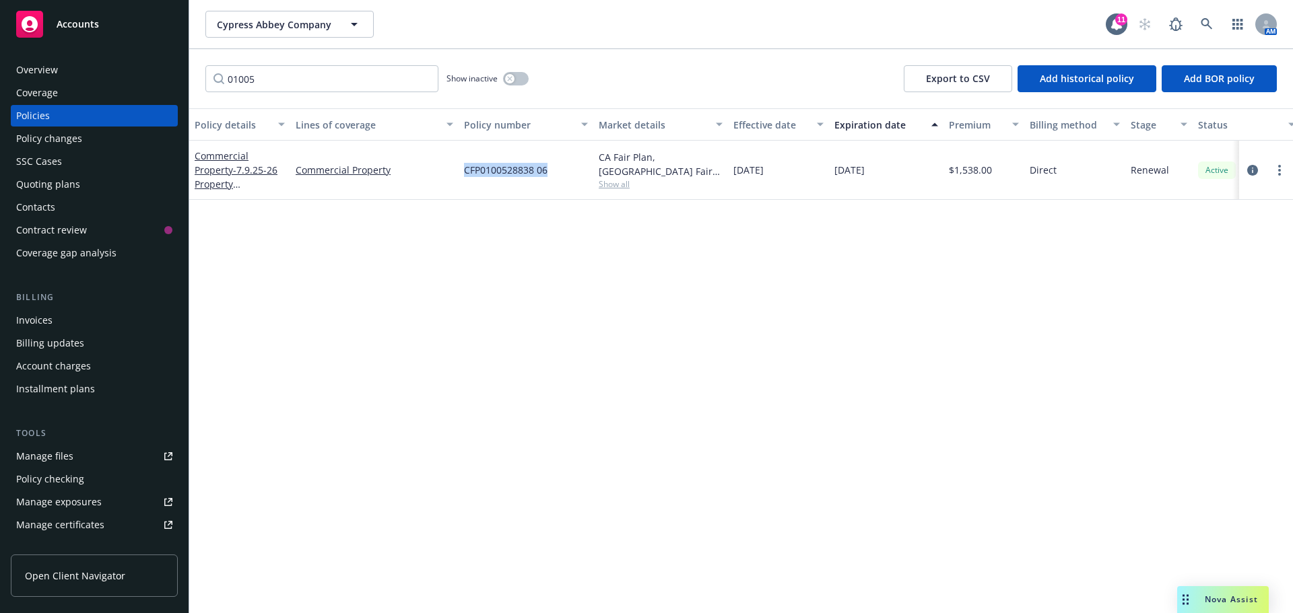
drag, startPoint x: 561, startPoint y: 173, endPoint x: 505, endPoint y: 168, distance: 56.2
click at [455, 176] on div "Commercial Property - 7.9.25-26 Property (629 F St) Commercial Property CFP0100…" at bounding box center [839, 170] width 1300 height 59
copy div "CFP0100528838 06"
drag, startPoint x: 299, startPoint y: 187, endPoint x: 237, endPoint y: 187, distance: 62.0
click at [237, 187] on div "Commercial Property - 7.9.25-26 Property (629 F St) Commercial Property CFP0100…" at bounding box center [839, 170] width 1300 height 59
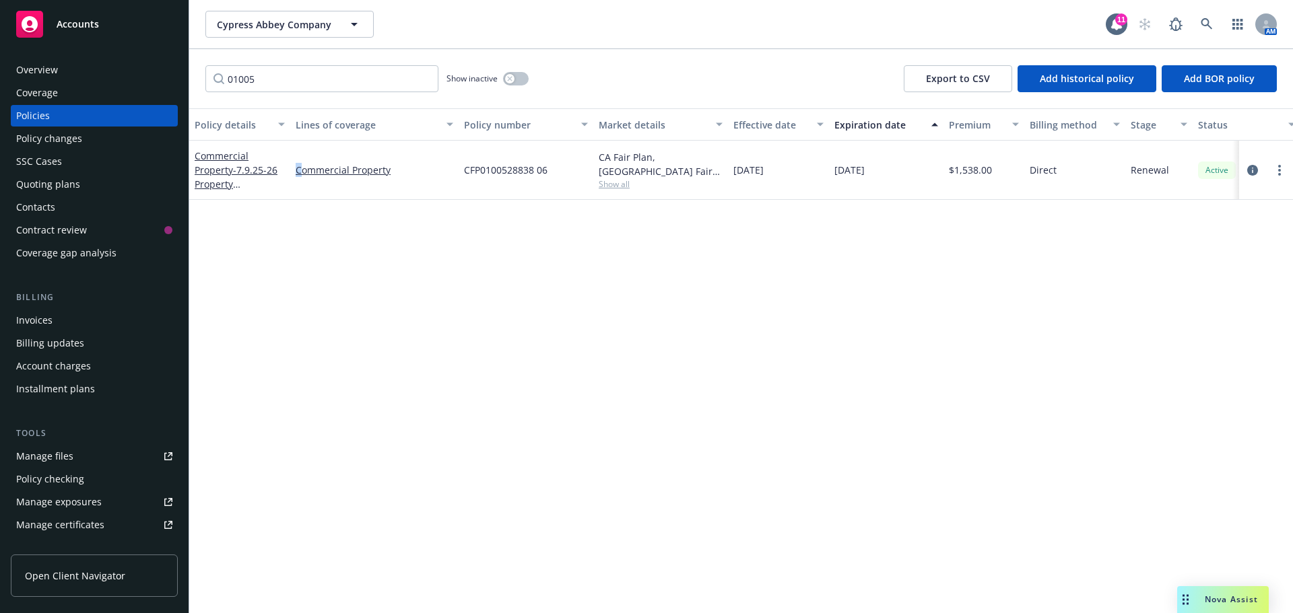
copy div "629 F St) C"
click at [1259, 169] on link "circleInformation" at bounding box center [1252, 170] width 16 height 16
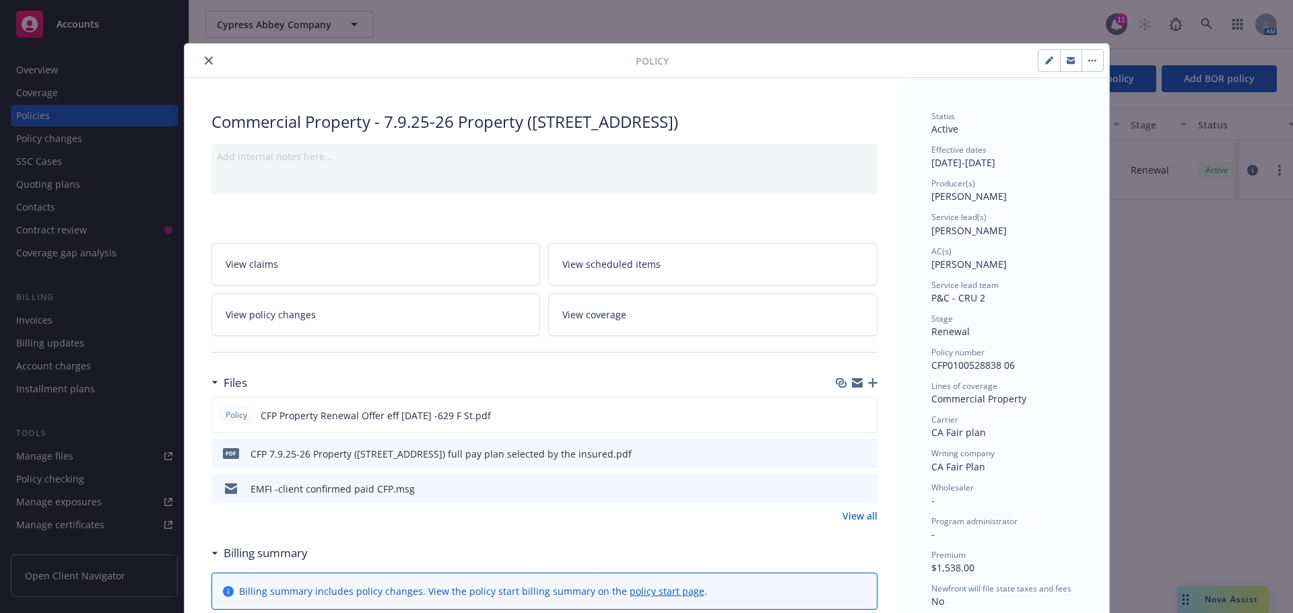
scroll to position [40, 0]
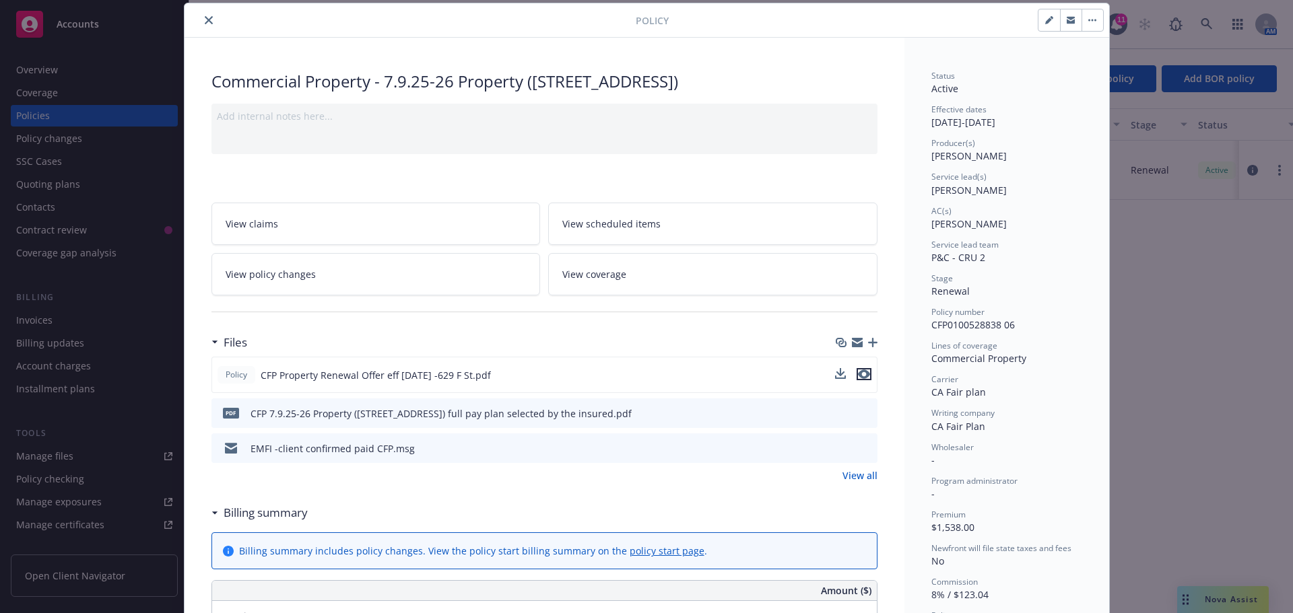
click at [860, 374] on icon "preview file" at bounding box center [864, 374] width 12 height 9
